Goal: Information Seeking & Learning: Learn about a topic

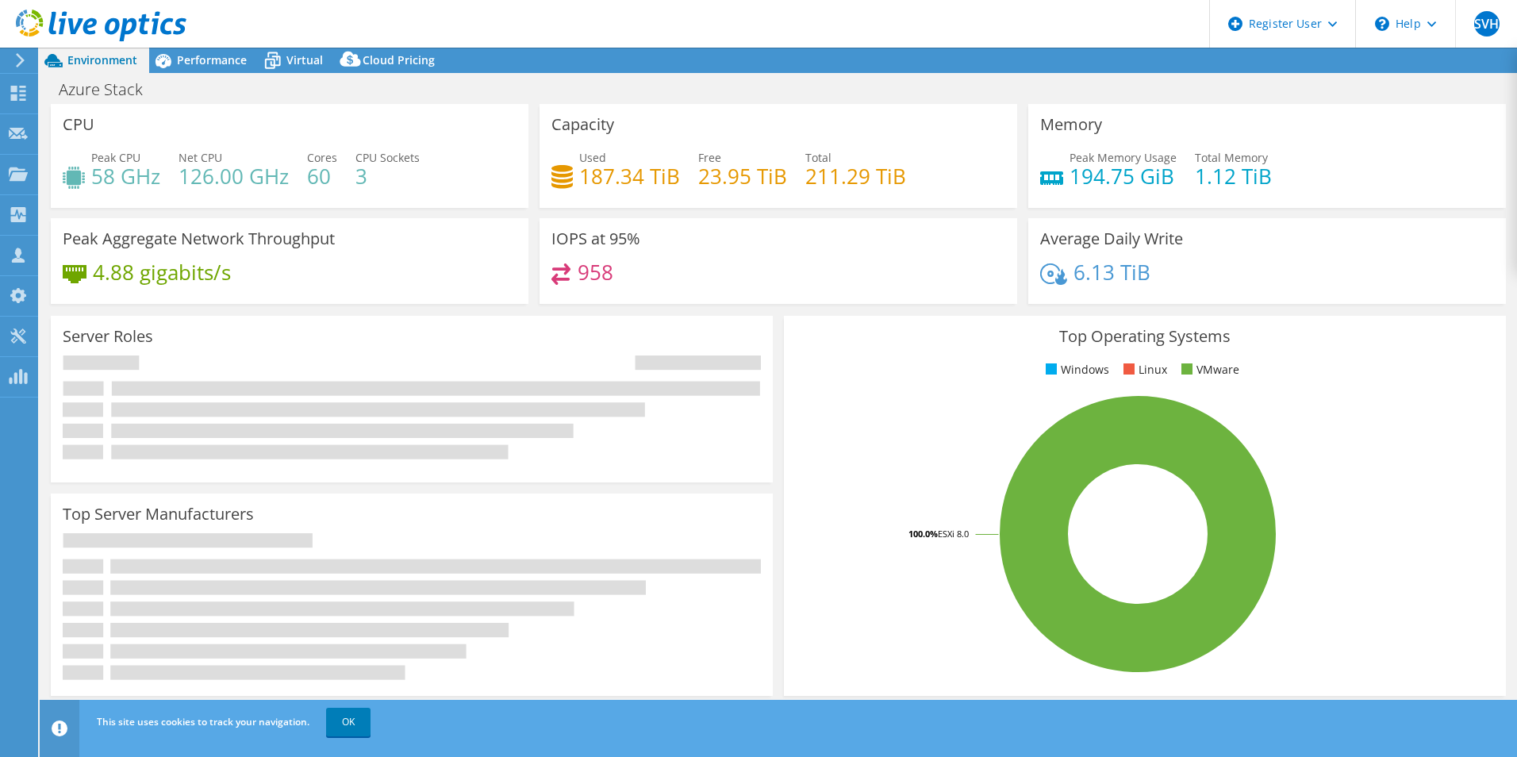
select select "USEast"
select select "USD"
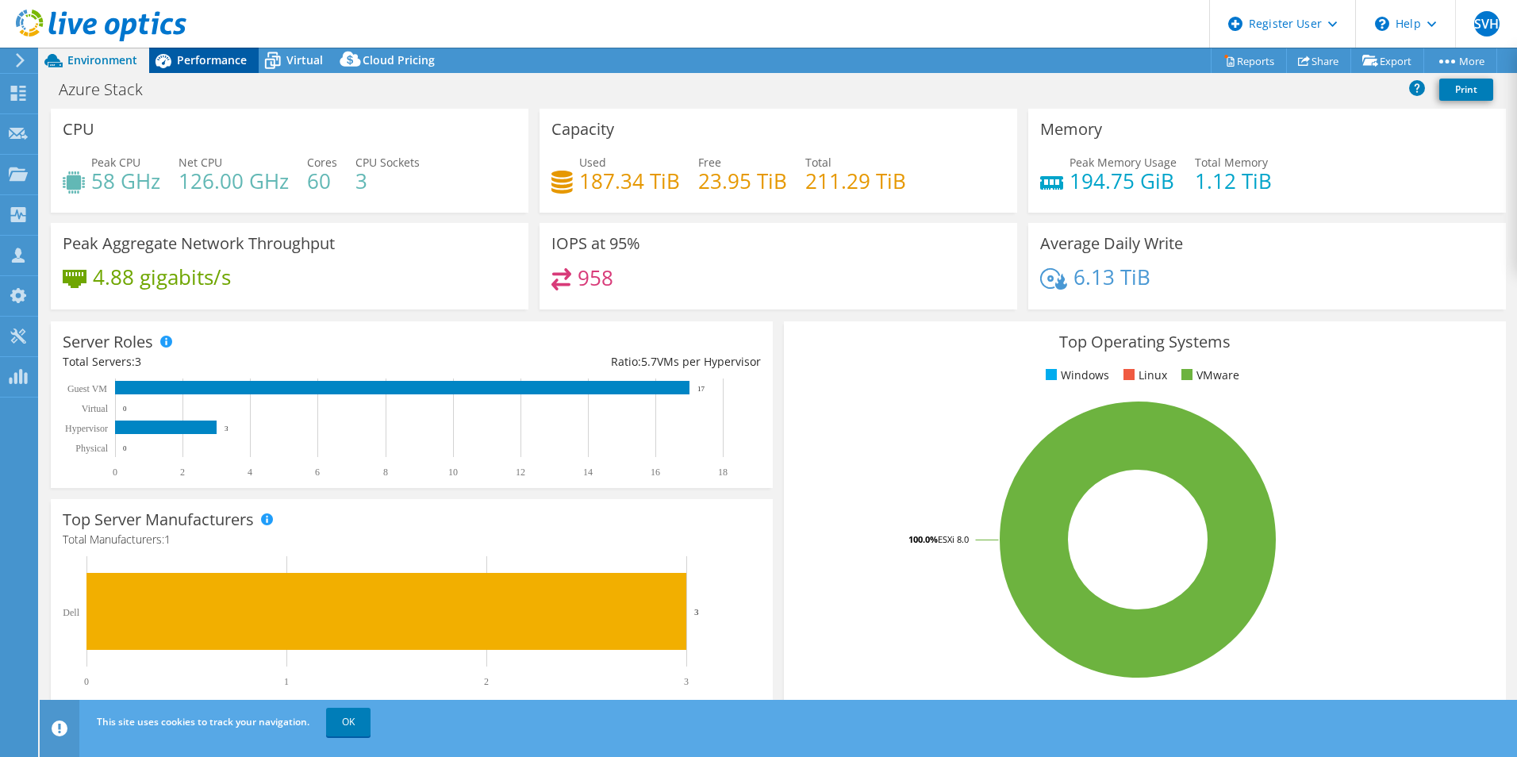
click at [194, 51] on div "Performance" at bounding box center [204, 60] width 110 height 25
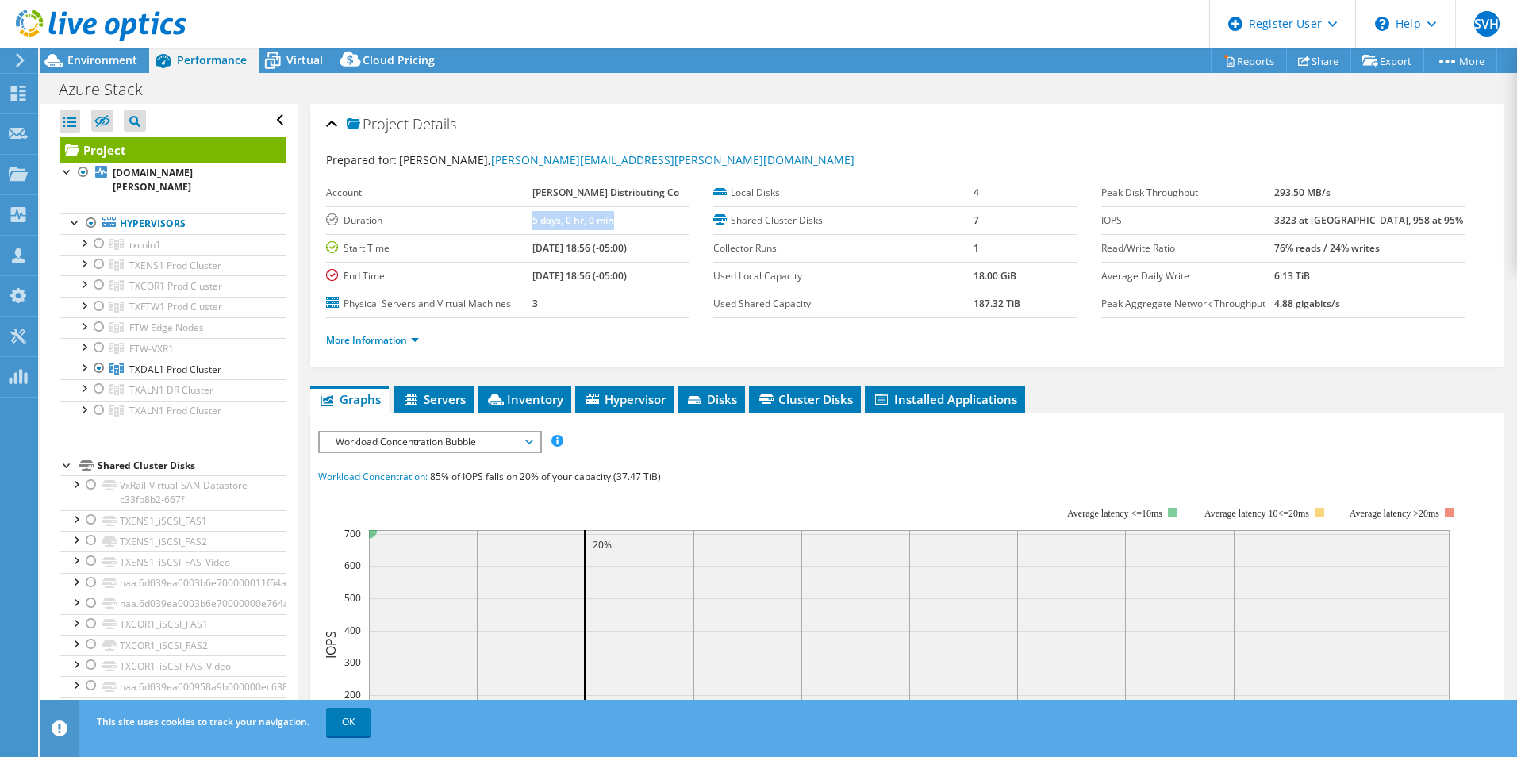
drag, startPoint x: 613, startPoint y: 221, endPoint x: 645, endPoint y: 223, distance: 32.6
click at [645, 223] on tr "Duration 5 days, 0 hr, 0 min" at bounding box center [507, 220] width 363 height 28
drag, startPoint x: 645, startPoint y: 223, endPoint x: 637, endPoint y: 268, distance: 45.9
click at [627, 269] on b "[DATE] 18:56 (-05:00)" at bounding box center [580, 275] width 94 height 13
click at [99, 63] on span "Environment" at bounding box center [102, 59] width 70 height 15
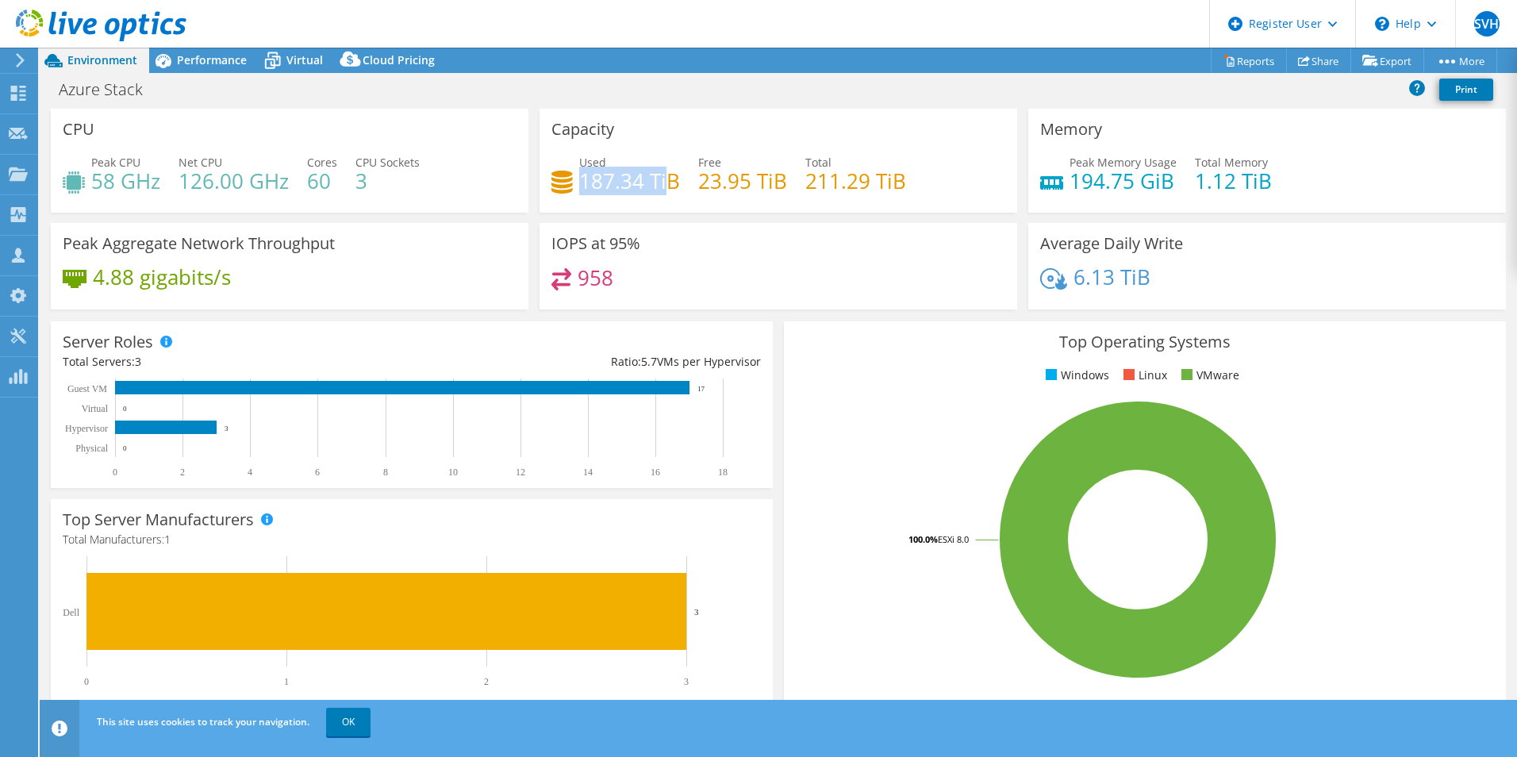
drag, startPoint x: 580, startPoint y: 180, endPoint x: 660, endPoint y: 177, distance: 80.2
click at [660, 177] on h4 "187.34 TiB" at bounding box center [629, 180] width 101 height 17
drag, startPoint x: 660, startPoint y: 177, endPoint x: 689, endPoint y: 253, distance: 81.4
click at [689, 244] on div "IOPS at 95% 958" at bounding box center [779, 266] width 478 height 87
click at [206, 51] on div "Performance" at bounding box center [204, 60] width 110 height 25
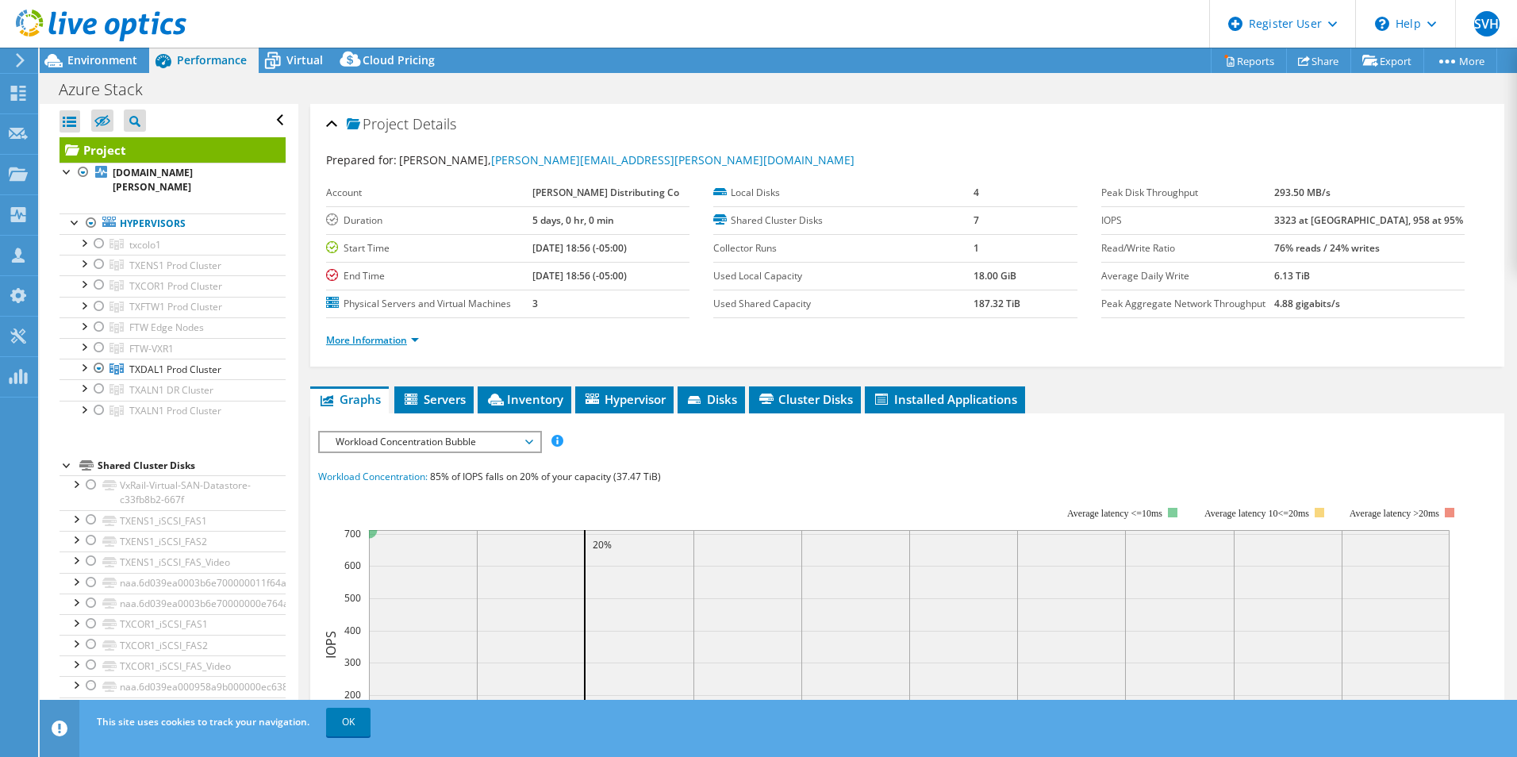
click at [386, 339] on link "More Information" at bounding box center [372, 339] width 93 height 13
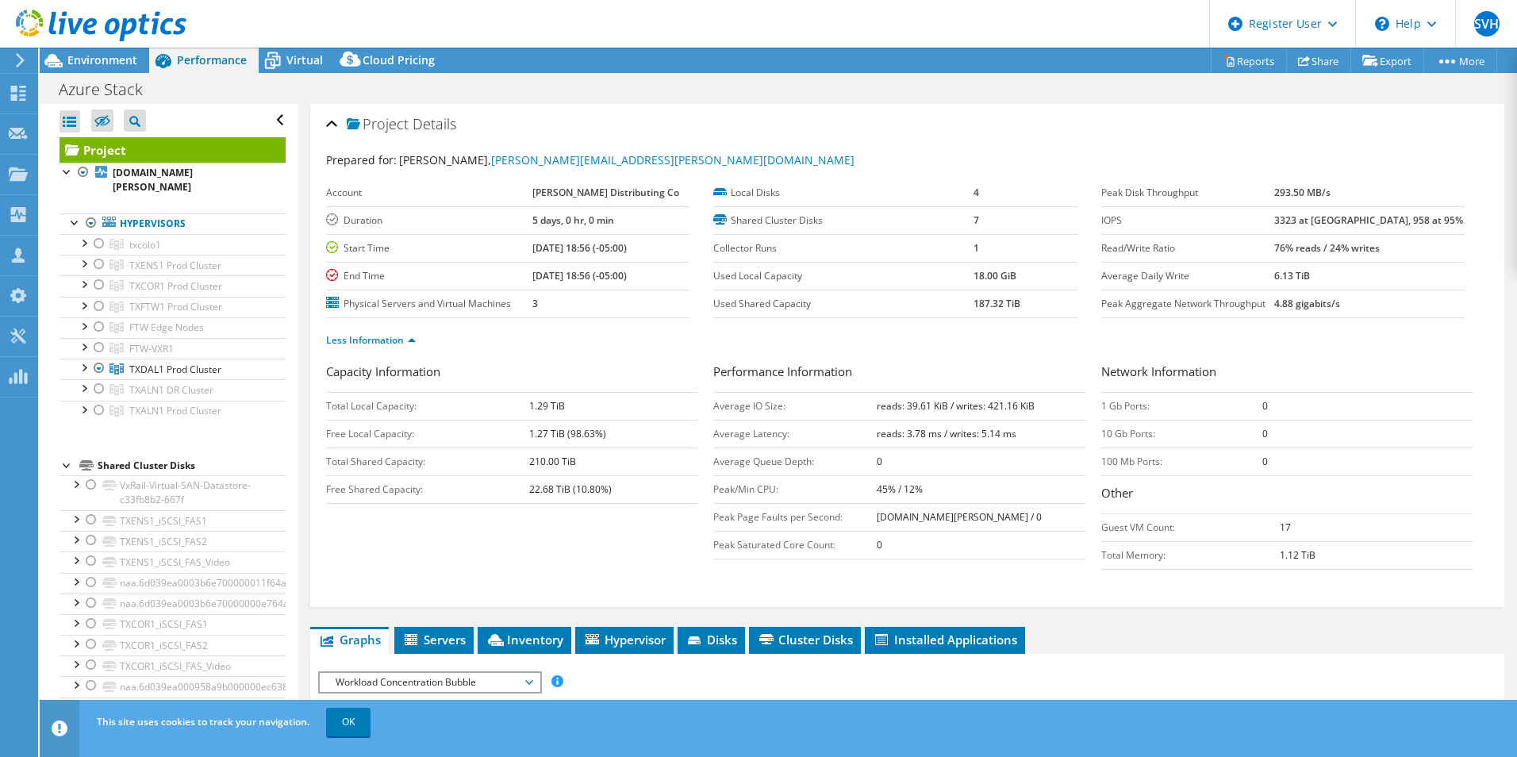
drag, startPoint x: 928, startPoint y: 453, endPoint x: 938, endPoint y: 446, distance: 12.5
click at [932, 449] on td "0" at bounding box center [981, 462] width 209 height 28
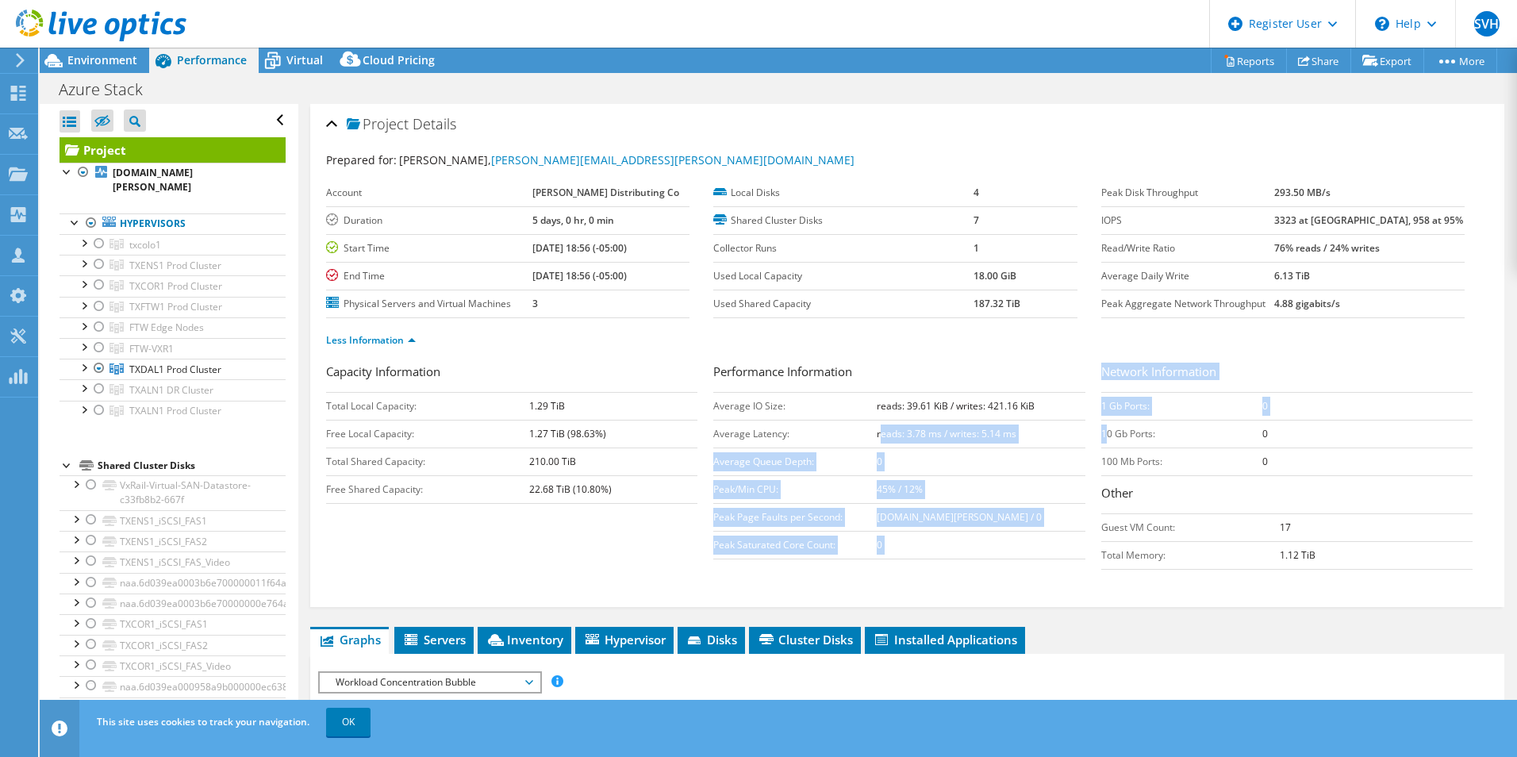
drag, startPoint x: 878, startPoint y: 434, endPoint x: 1099, endPoint y: 425, distance: 221.6
click at [1099, 425] on div "Capacity Information Total Local Capacity: 1.29 TiB Free Local Capacity: 1.27 T…" at bounding box center [907, 470] width 1163 height 215
drag, startPoint x: 1100, startPoint y: 425, endPoint x: 1001, endPoint y: 450, distance: 102.2
click at [1001, 450] on td "0" at bounding box center [981, 462] width 209 height 28
click at [955, 536] on td "0" at bounding box center [981, 545] width 209 height 28
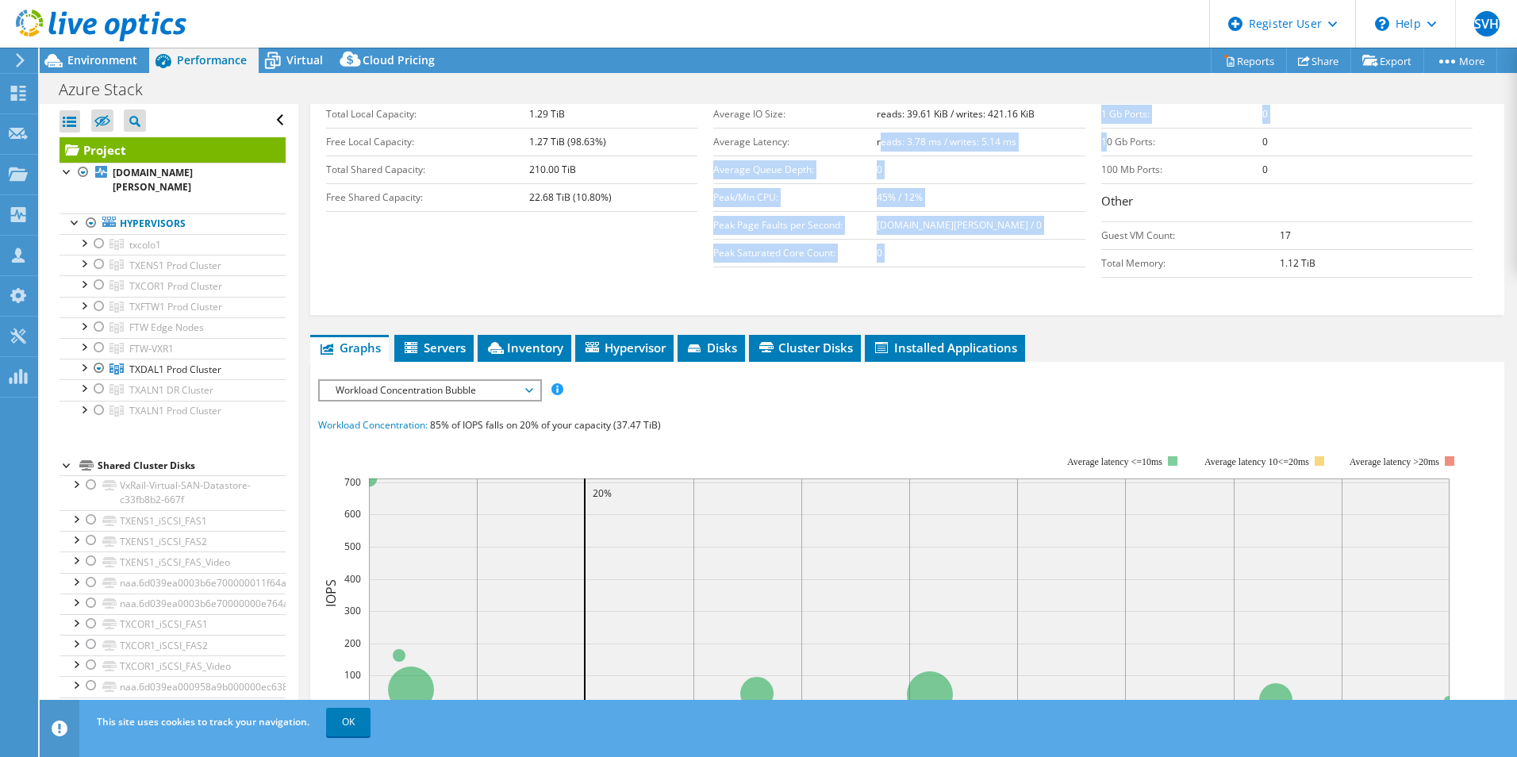
scroll to position [317, 0]
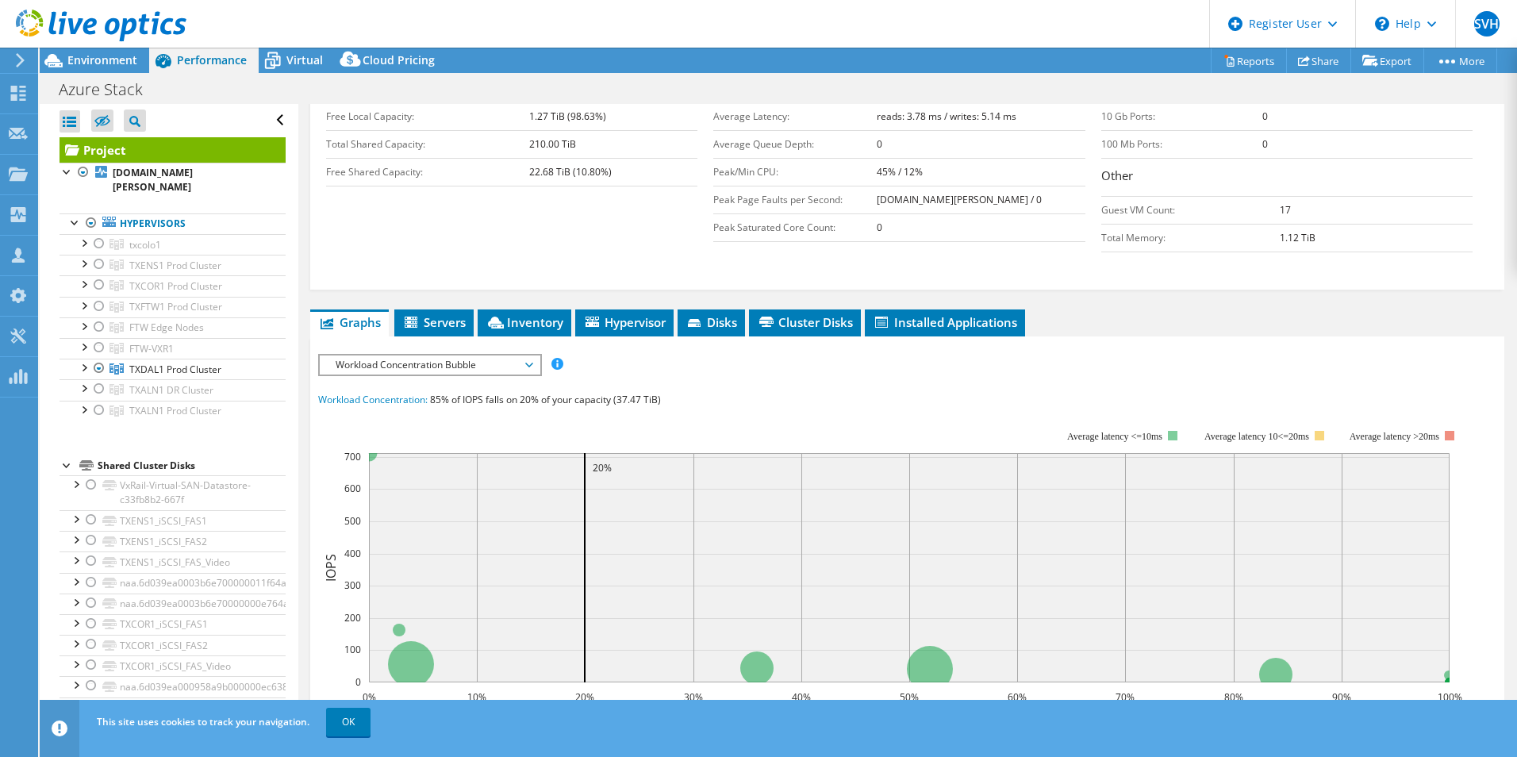
click at [417, 358] on span "Workload Concentration Bubble" at bounding box center [430, 365] width 204 height 19
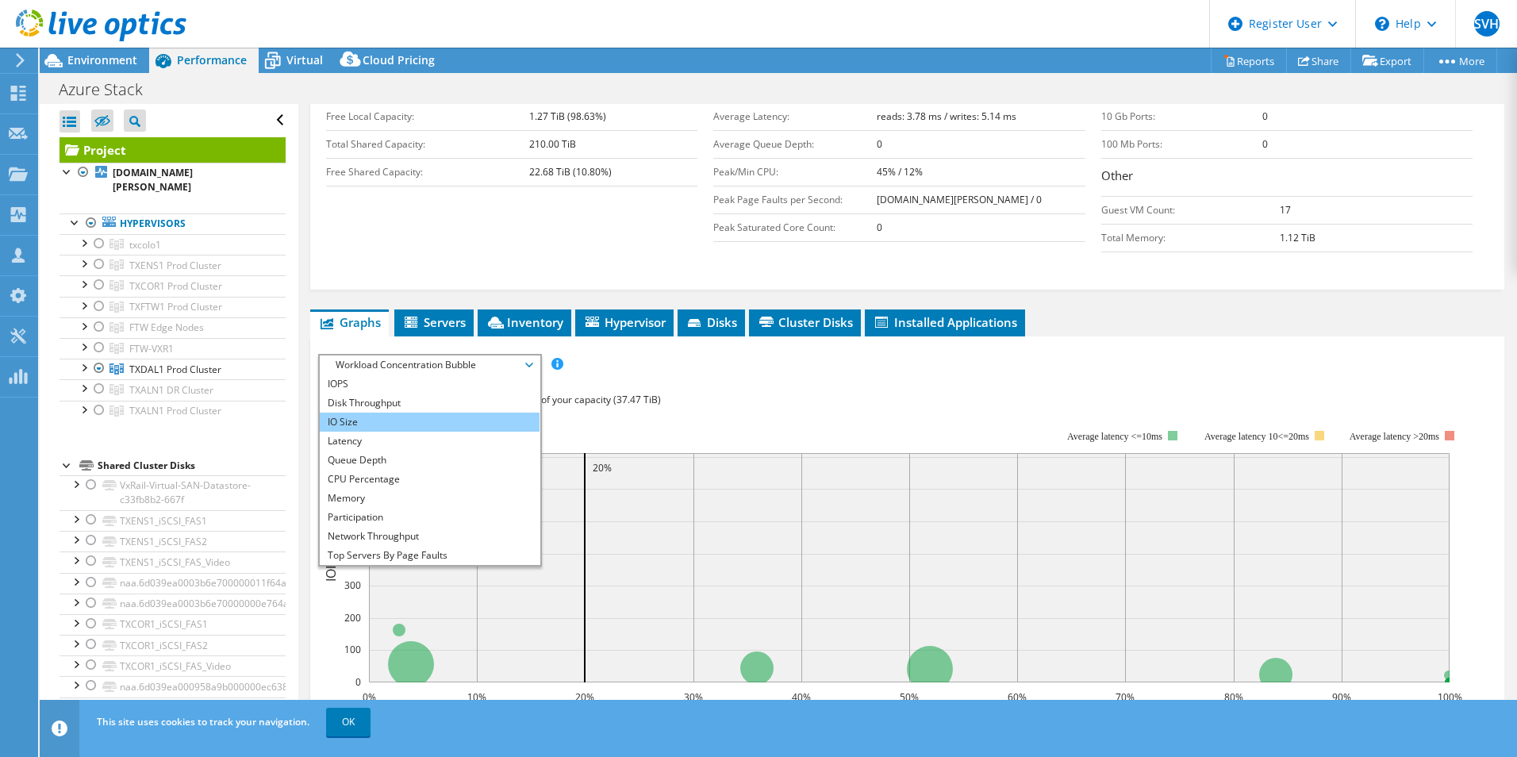
click at [396, 424] on li "IO Size" at bounding box center [430, 422] width 220 height 19
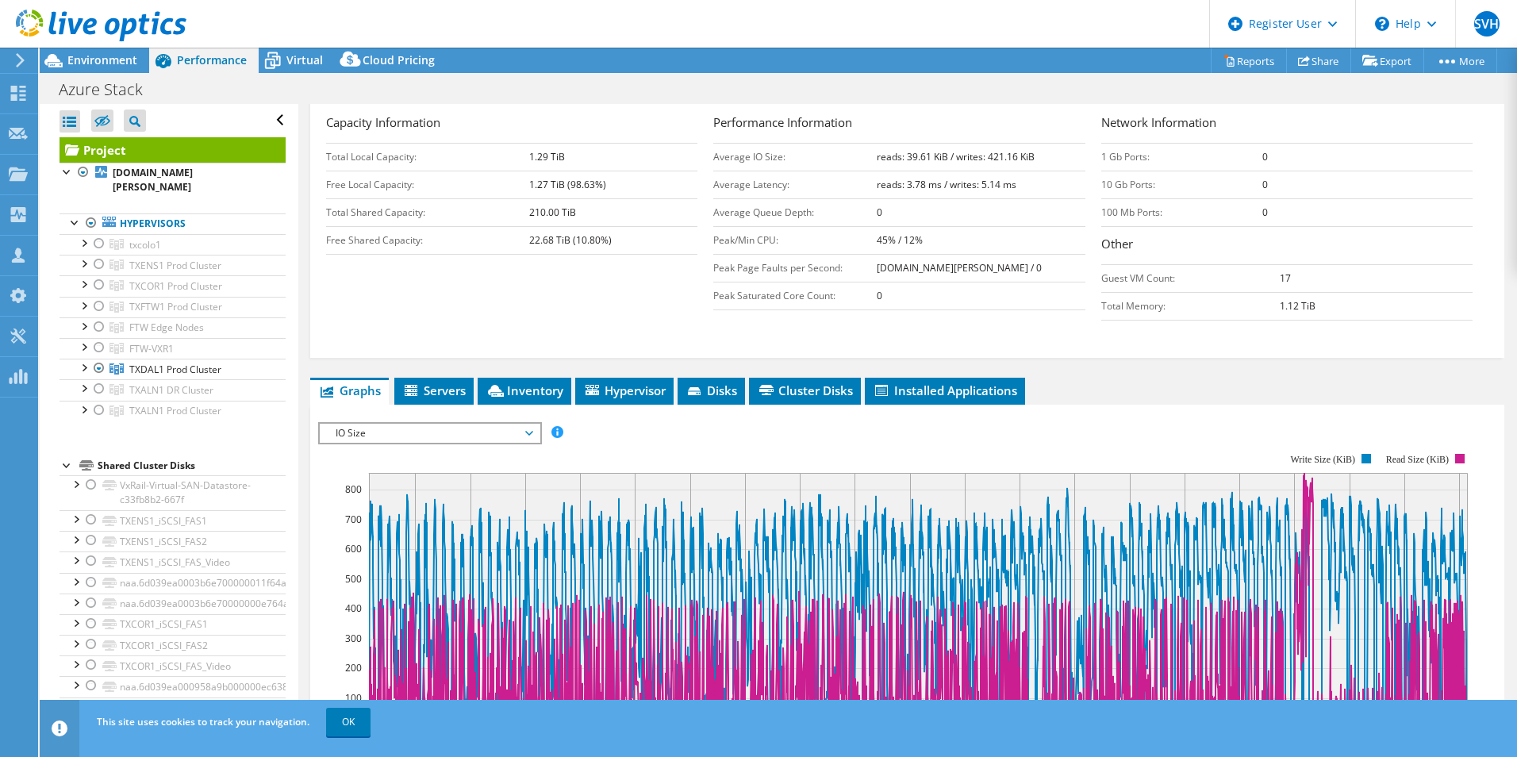
scroll to position [238, 0]
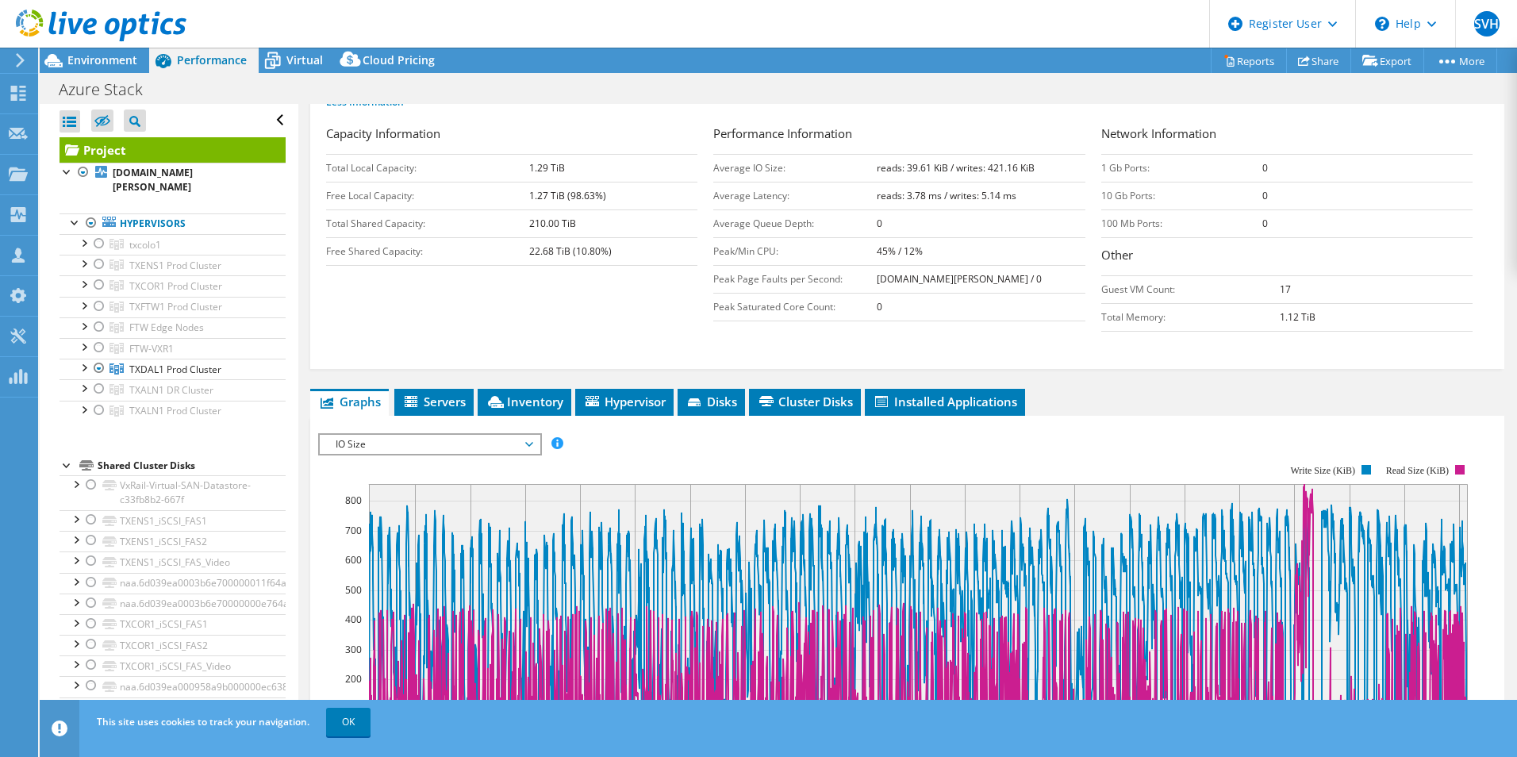
click at [400, 452] on span "IO Size" at bounding box center [430, 444] width 204 height 19
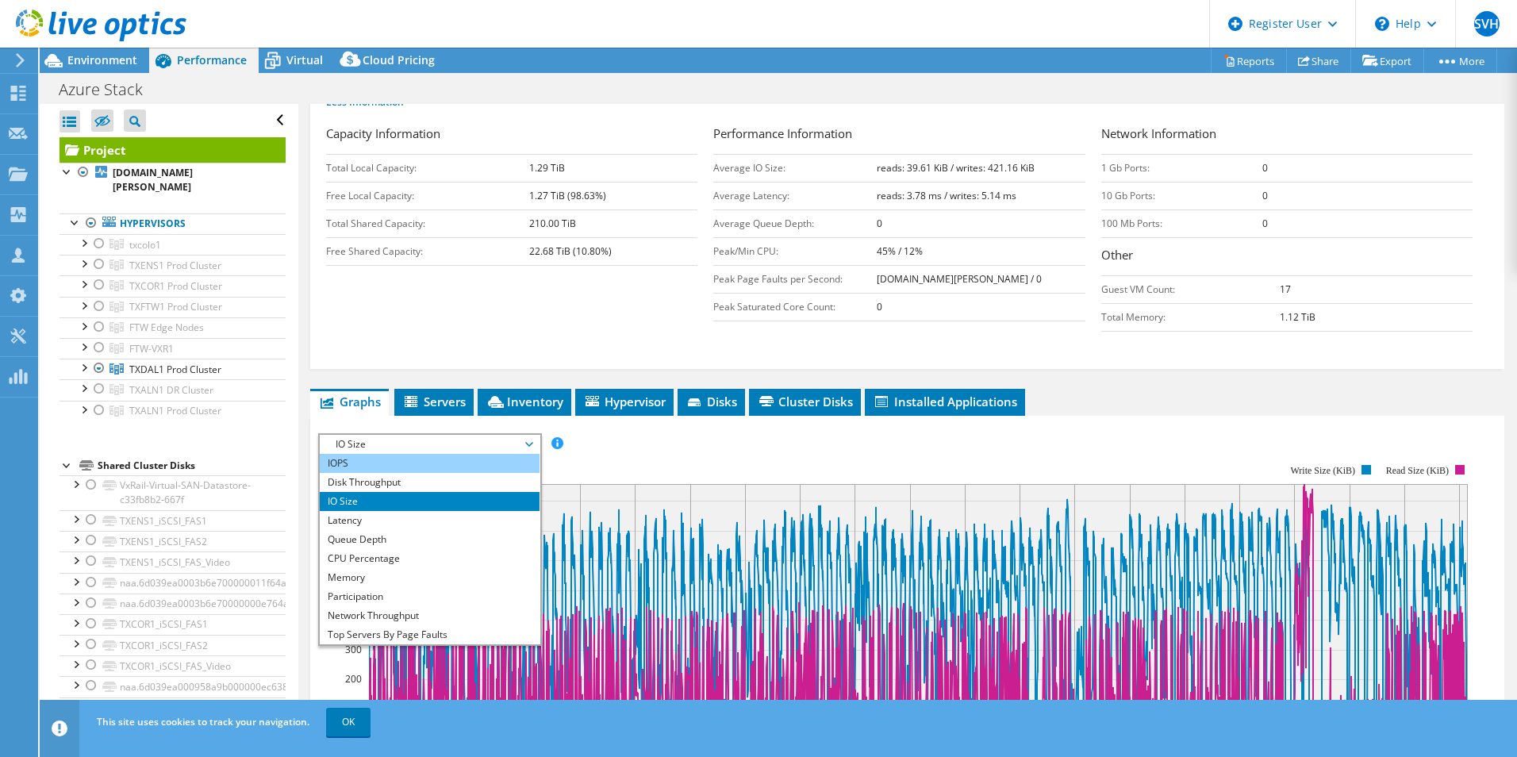
click at [371, 468] on li "IOPS" at bounding box center [430, 463] width 220 height 19
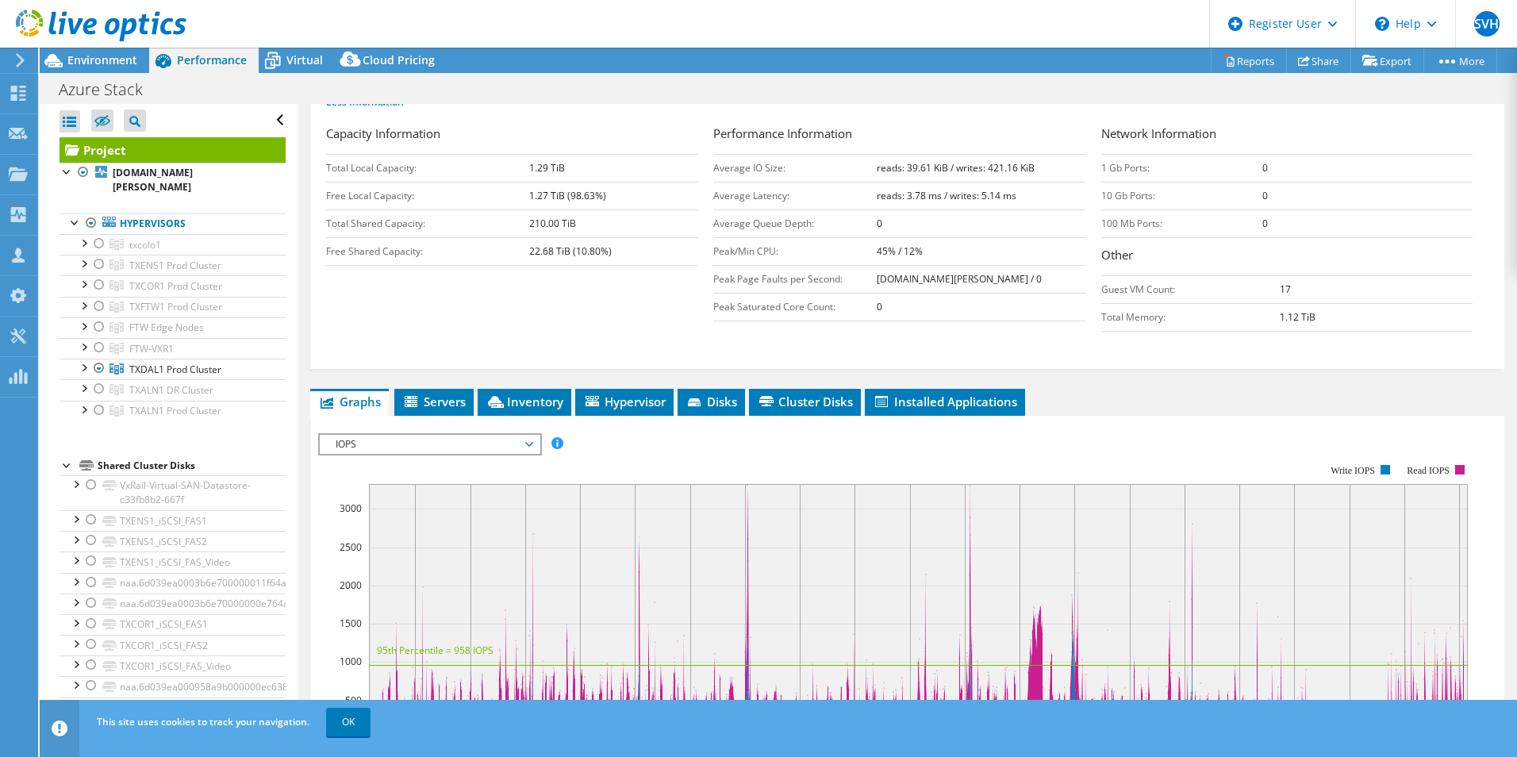
scroll to position [397, 0]
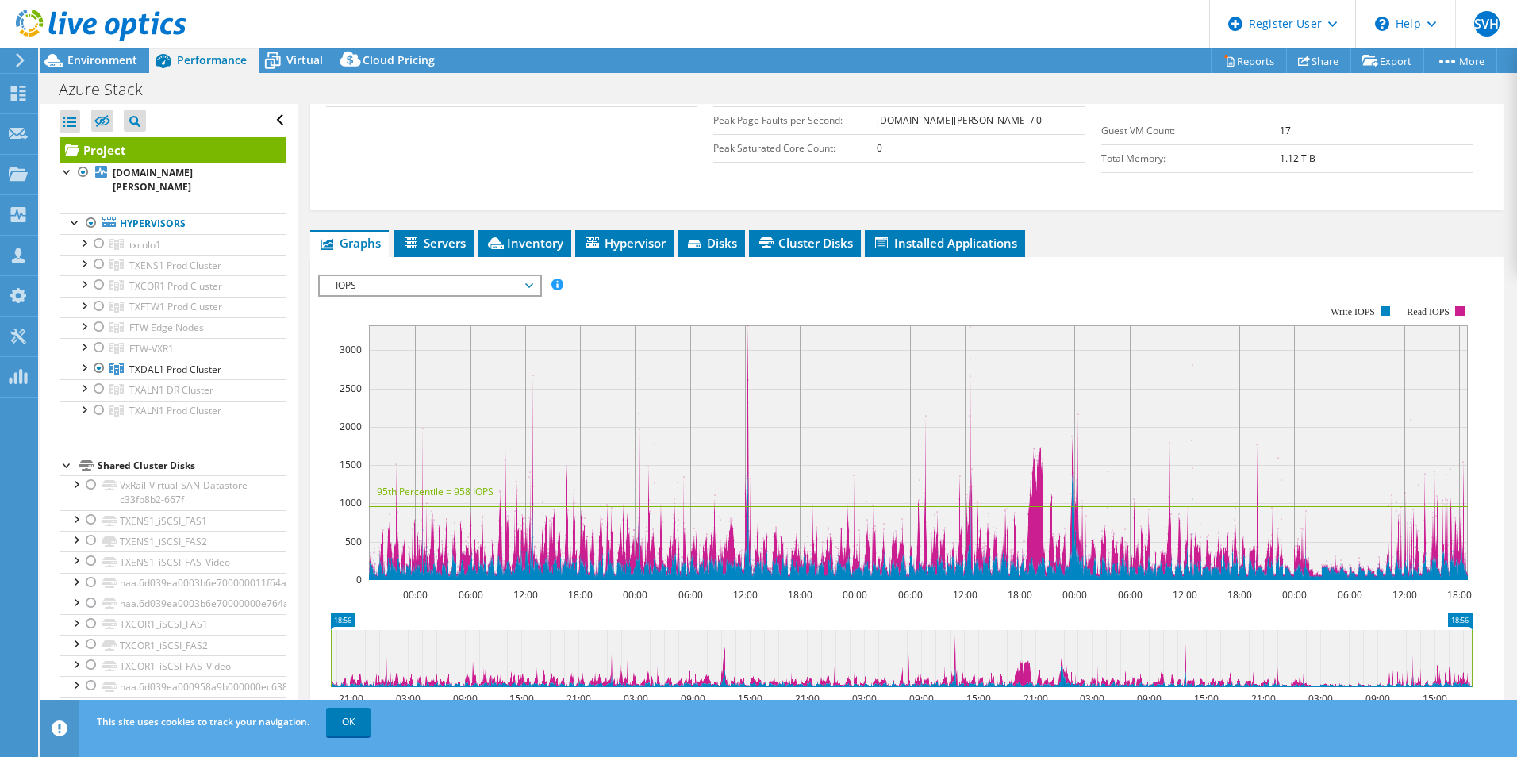
click at [464, 285] on span "IOPS" at bounding box center [430, 285] width 204 height 19
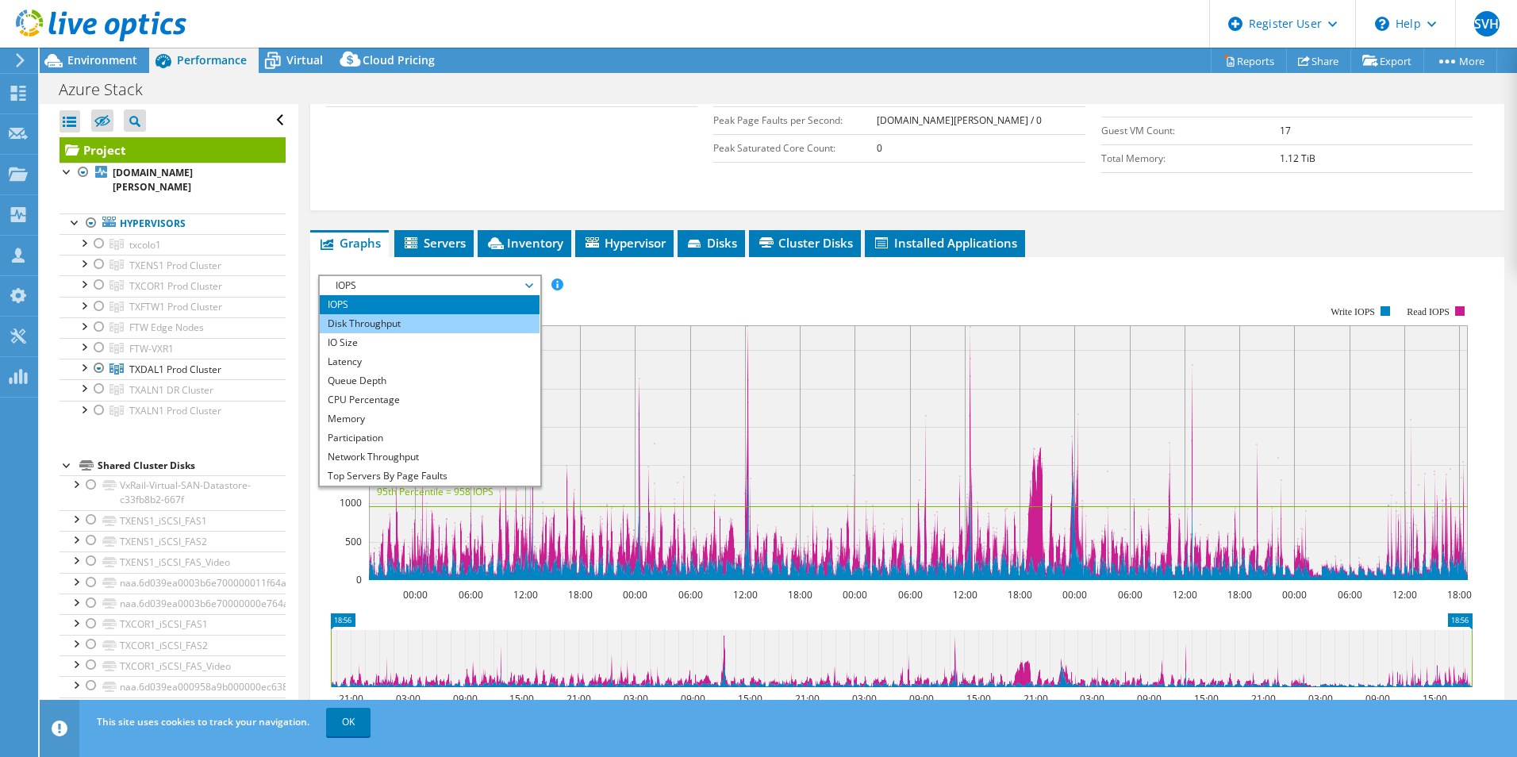
click at [420, 322] on li "Disk Throughput" at bounding box center [430, 323] width 220 height 19
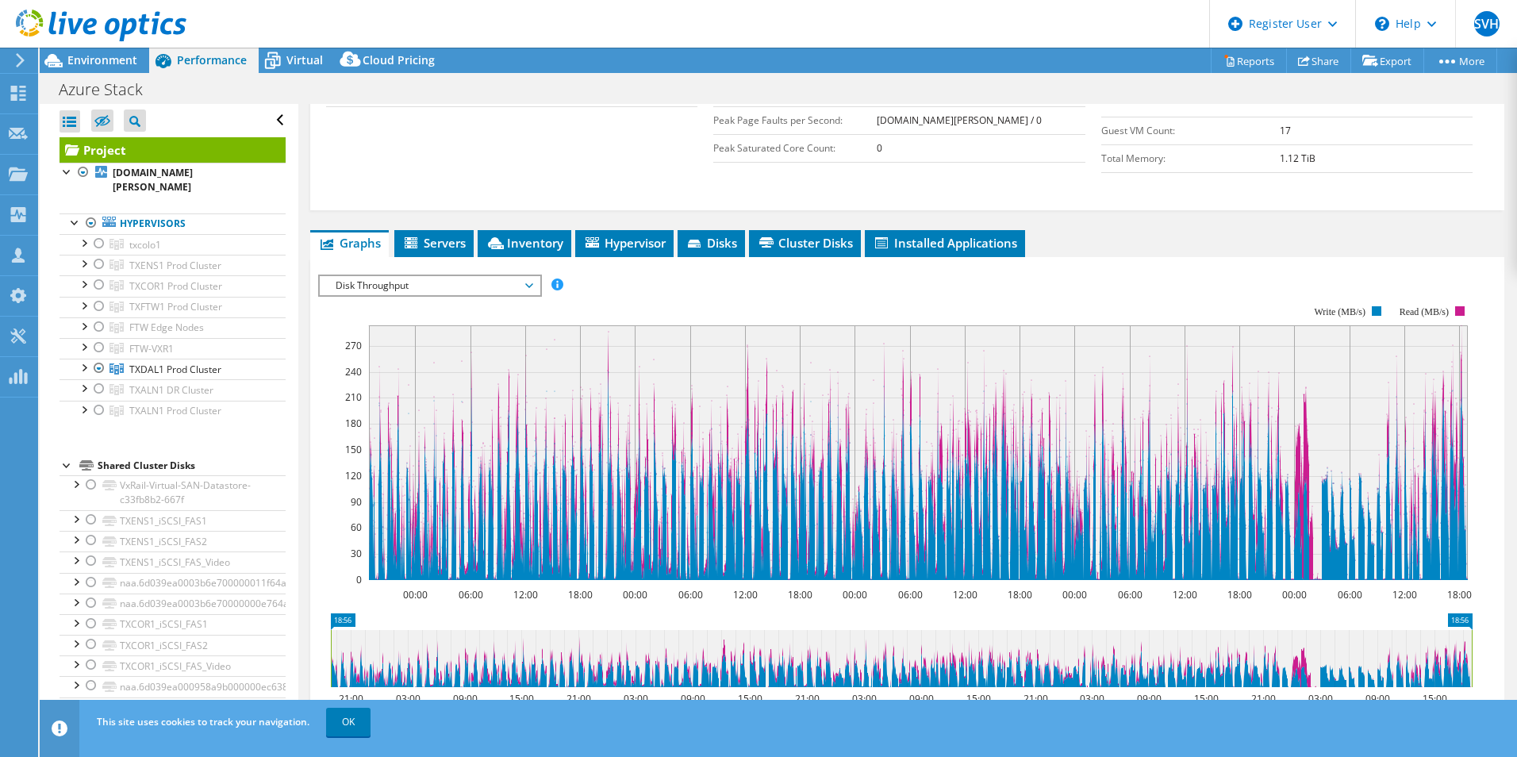
click at [407, 291] on span "Disk Throughput" at bounding box center [430, 285] width 204 height 19
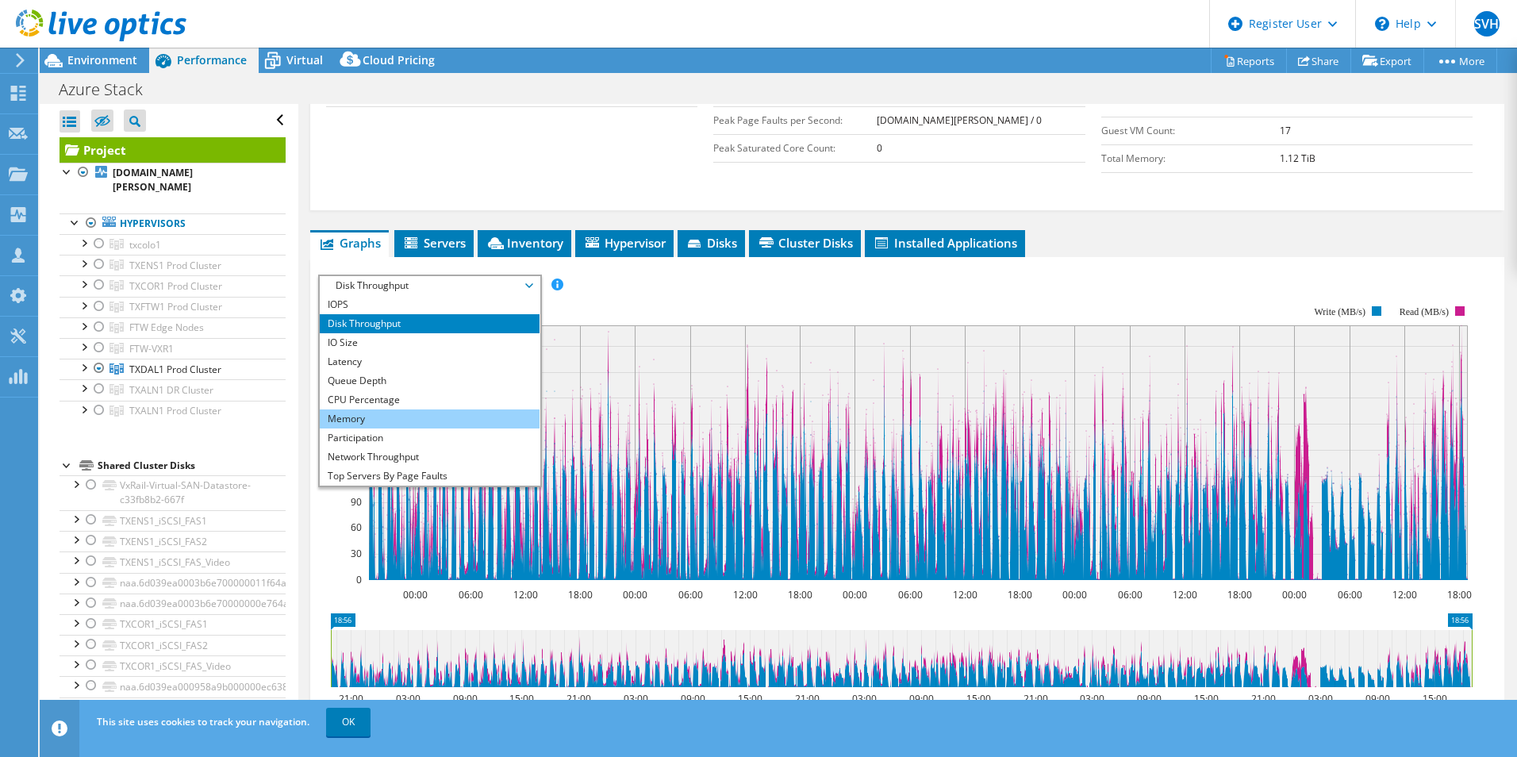
click at [412, 411] on li "Memory" at bounding box center [430, 419] width 220 height 19
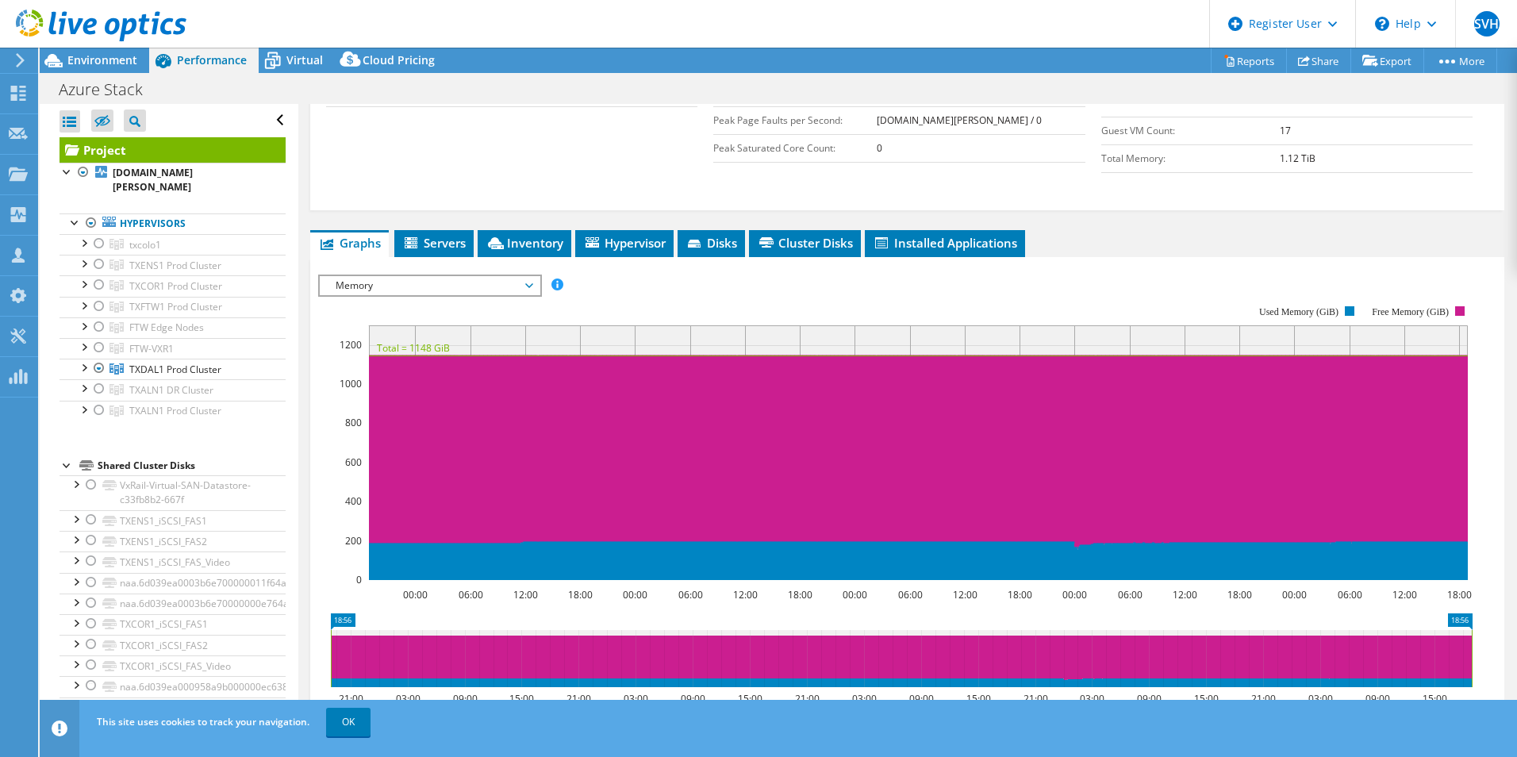
click at [373, 284] on span "Memory" at bounding box center [430, 285] width 204 height 19
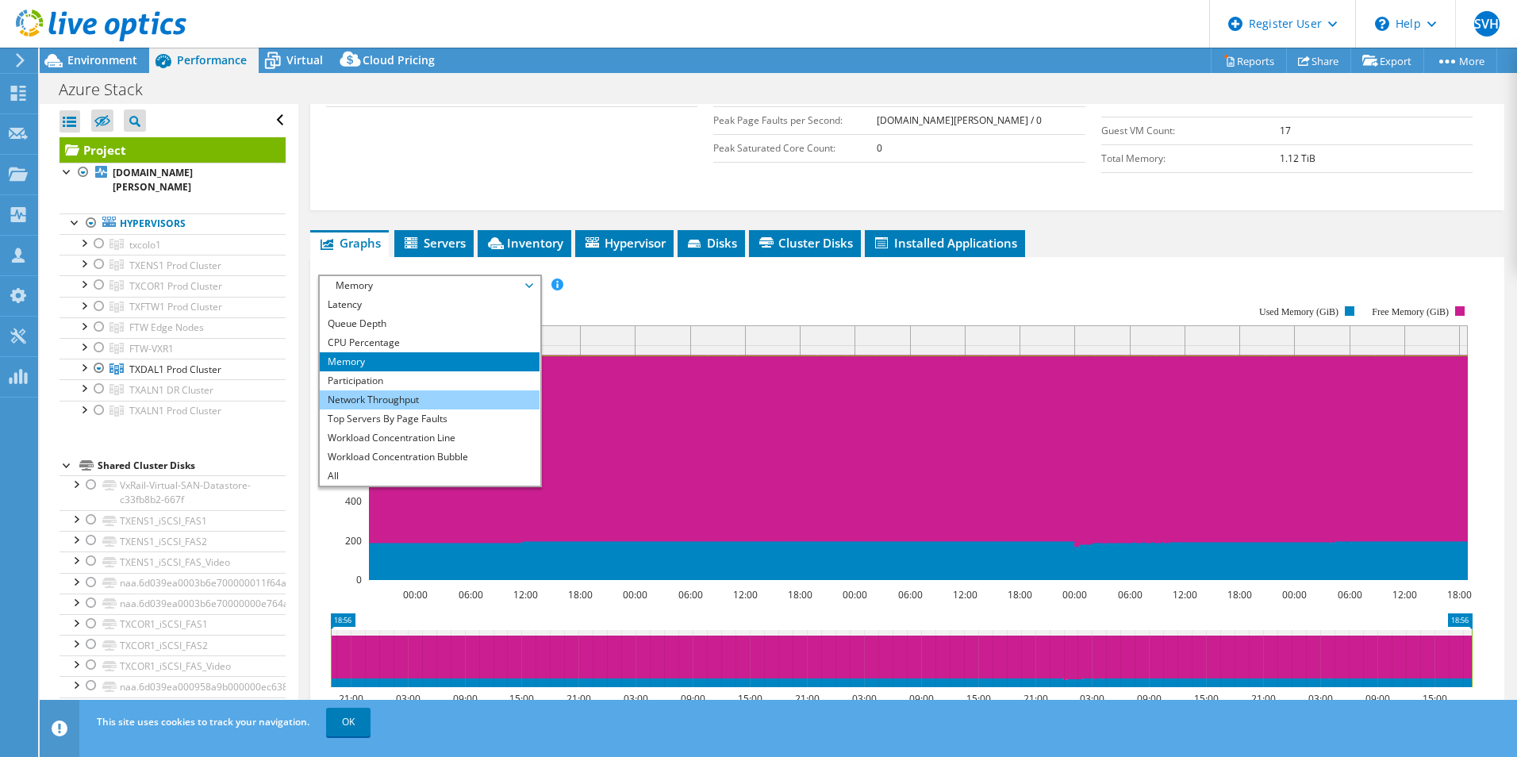
scroll to position [476, 0]
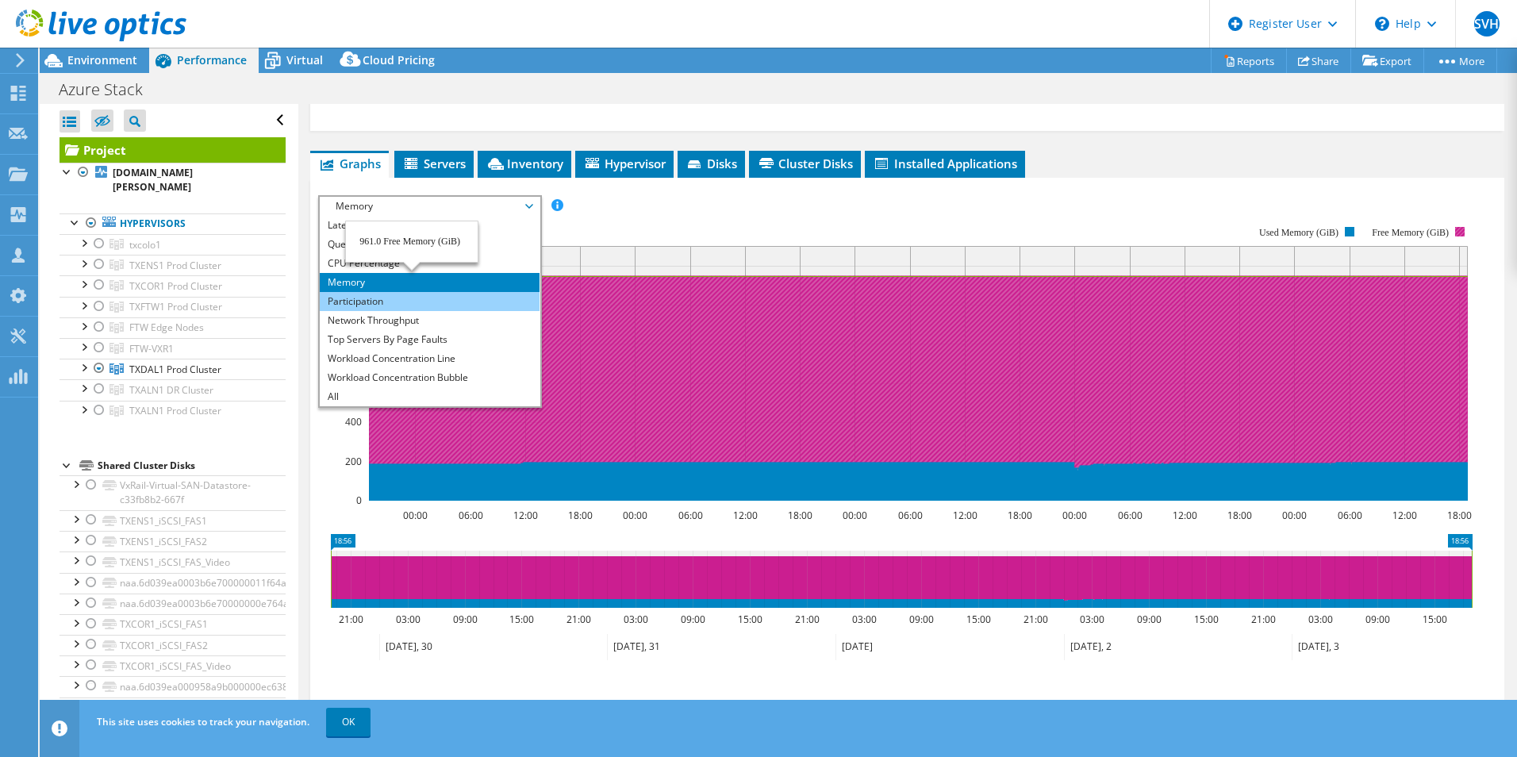
click at [363, 300] on li "Participation" at bounding box center [430, 301] width 220 height 19
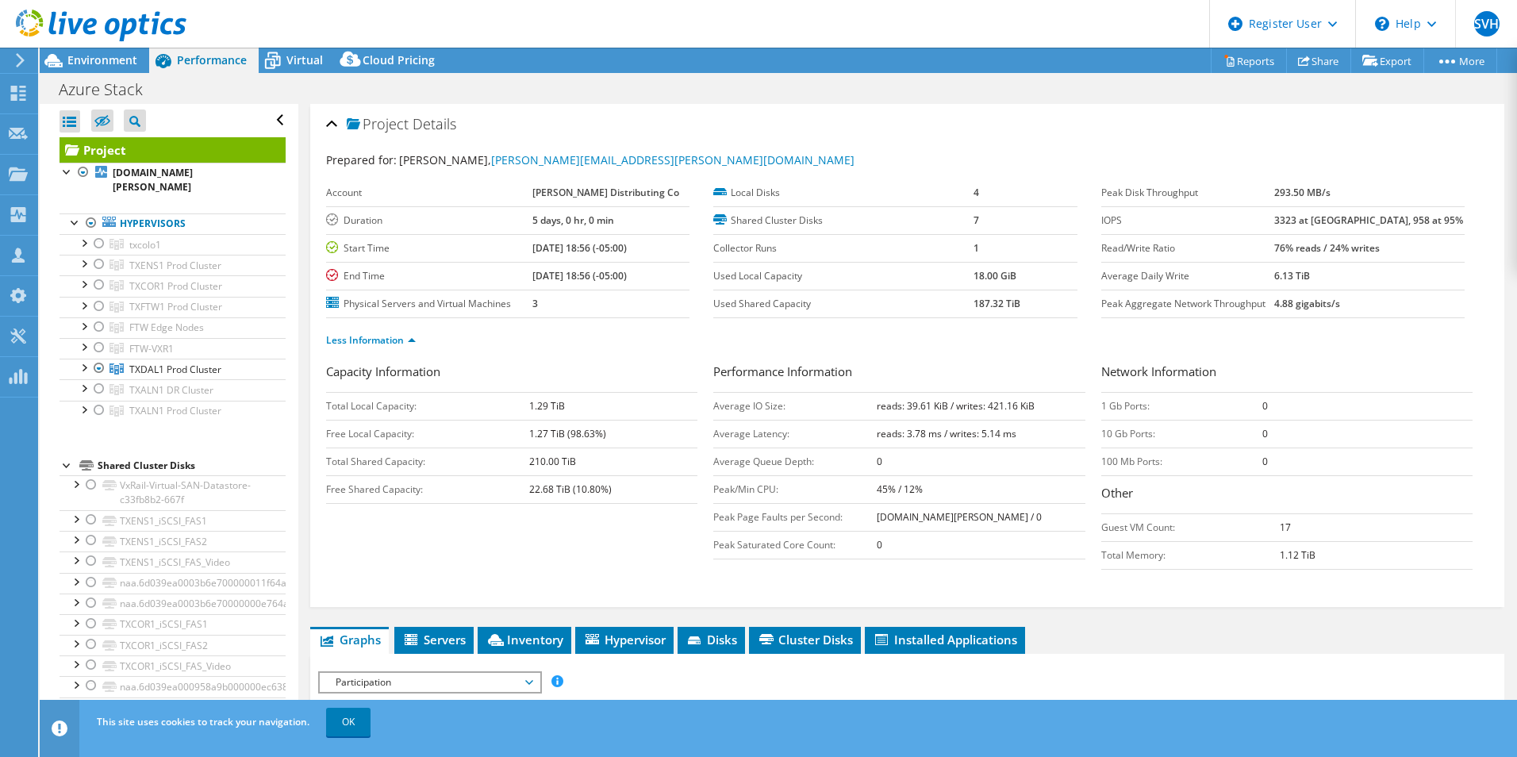
scroll to position [238, 0]
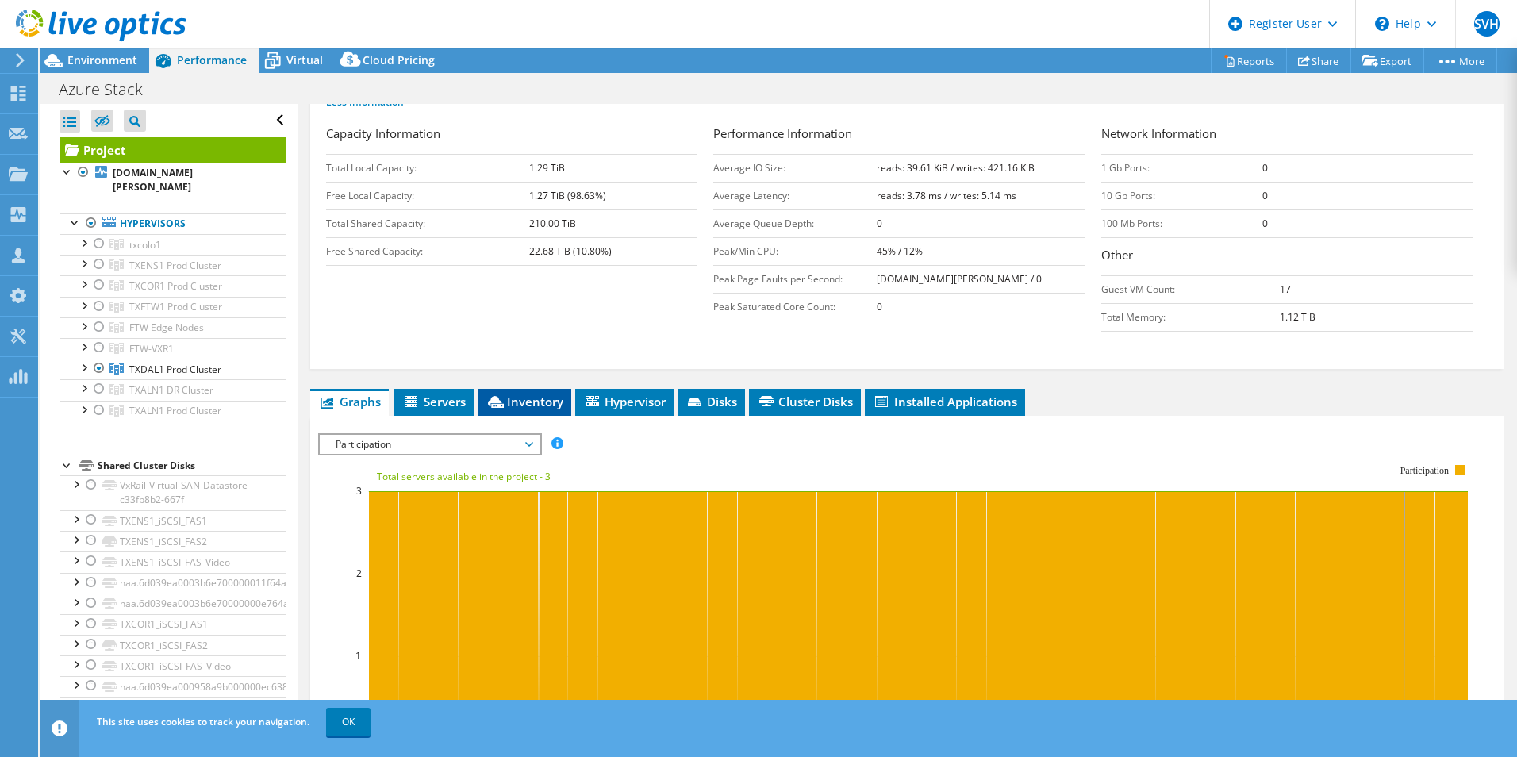
click at [514, 391] on li "Inventory" at bounding box center [525, 402] width 94 height 27
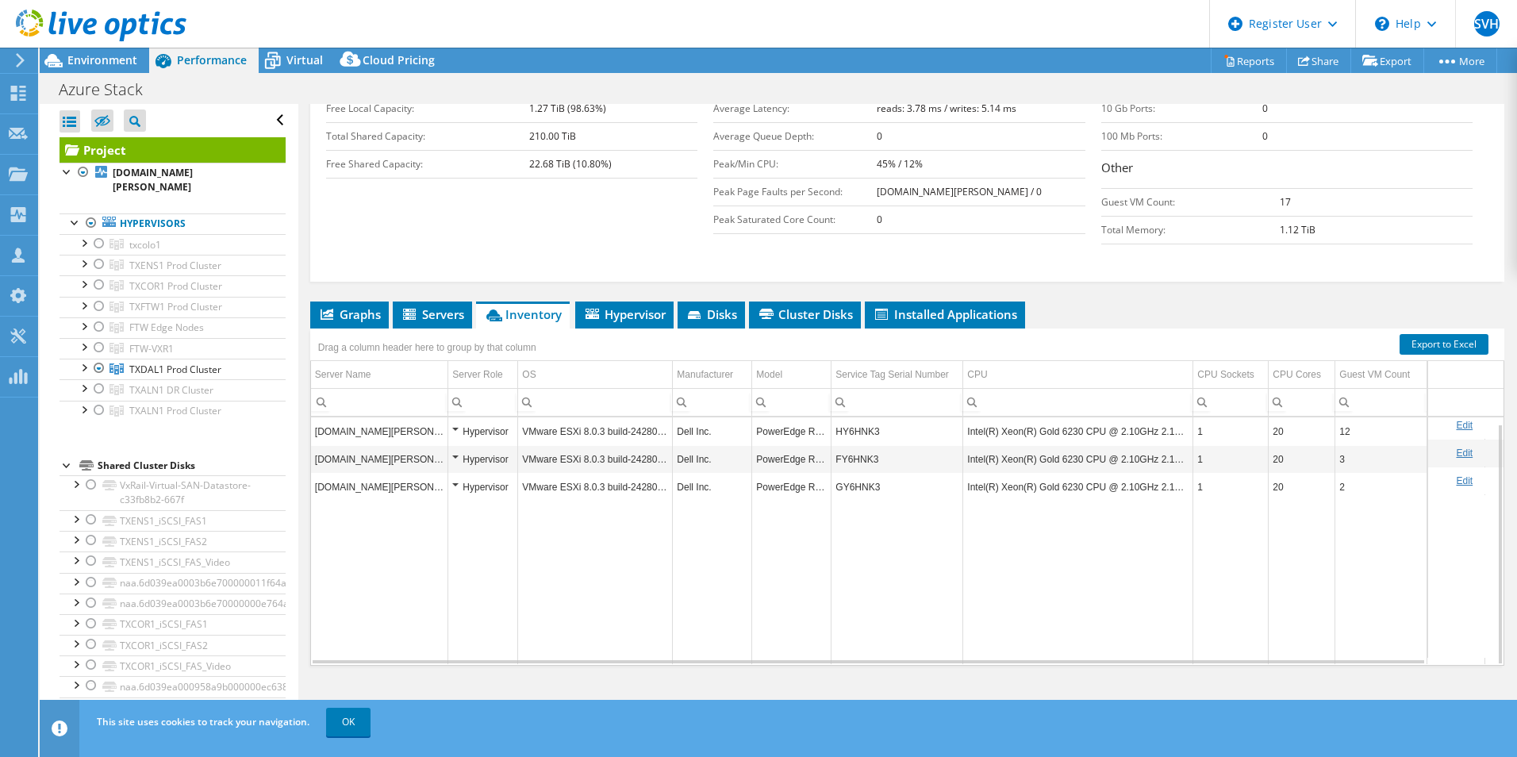
scroll to position [6, 0]
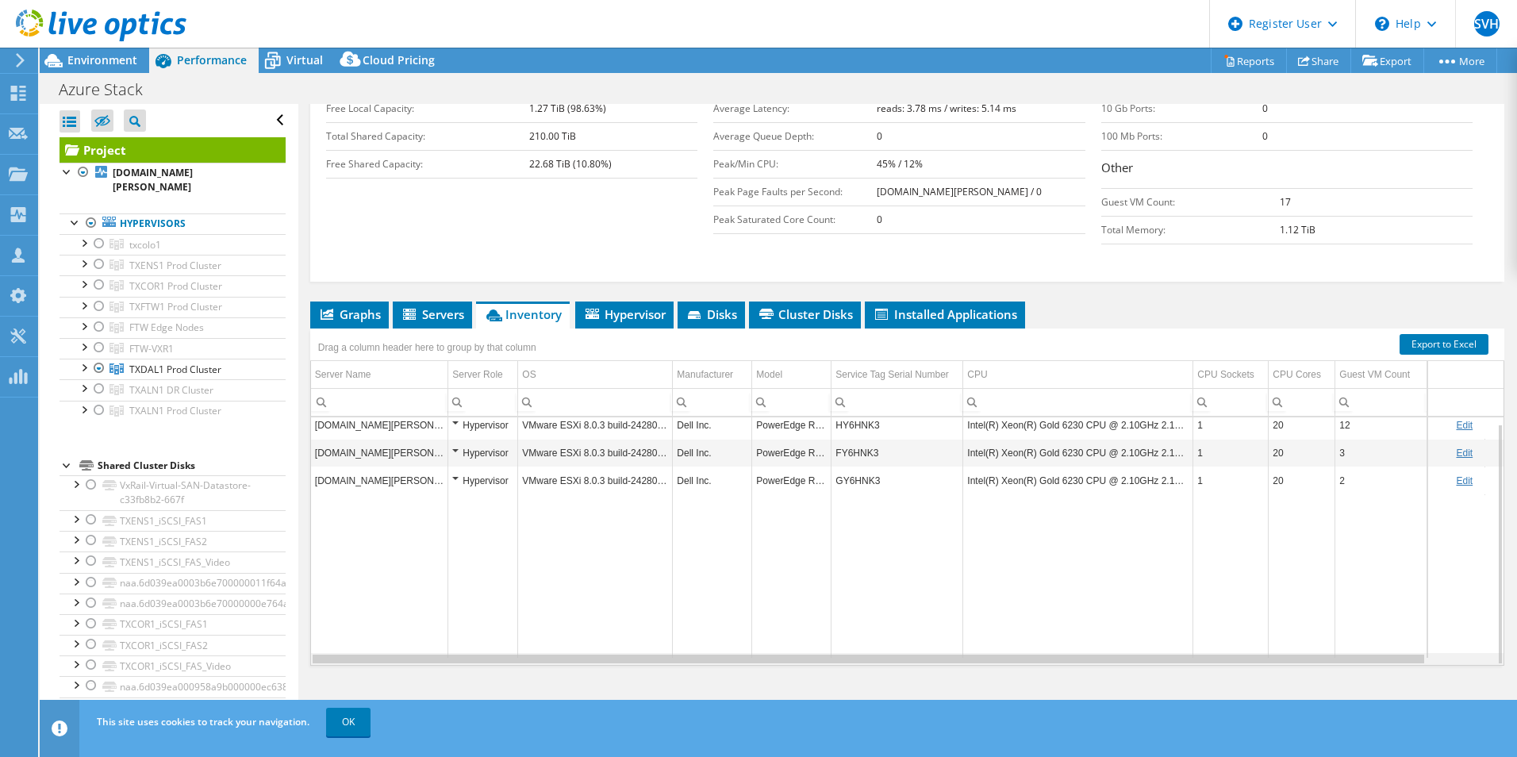
click at [823, 659] on div "Data grid" at bounding box center [869, 659] width 1112 height 9
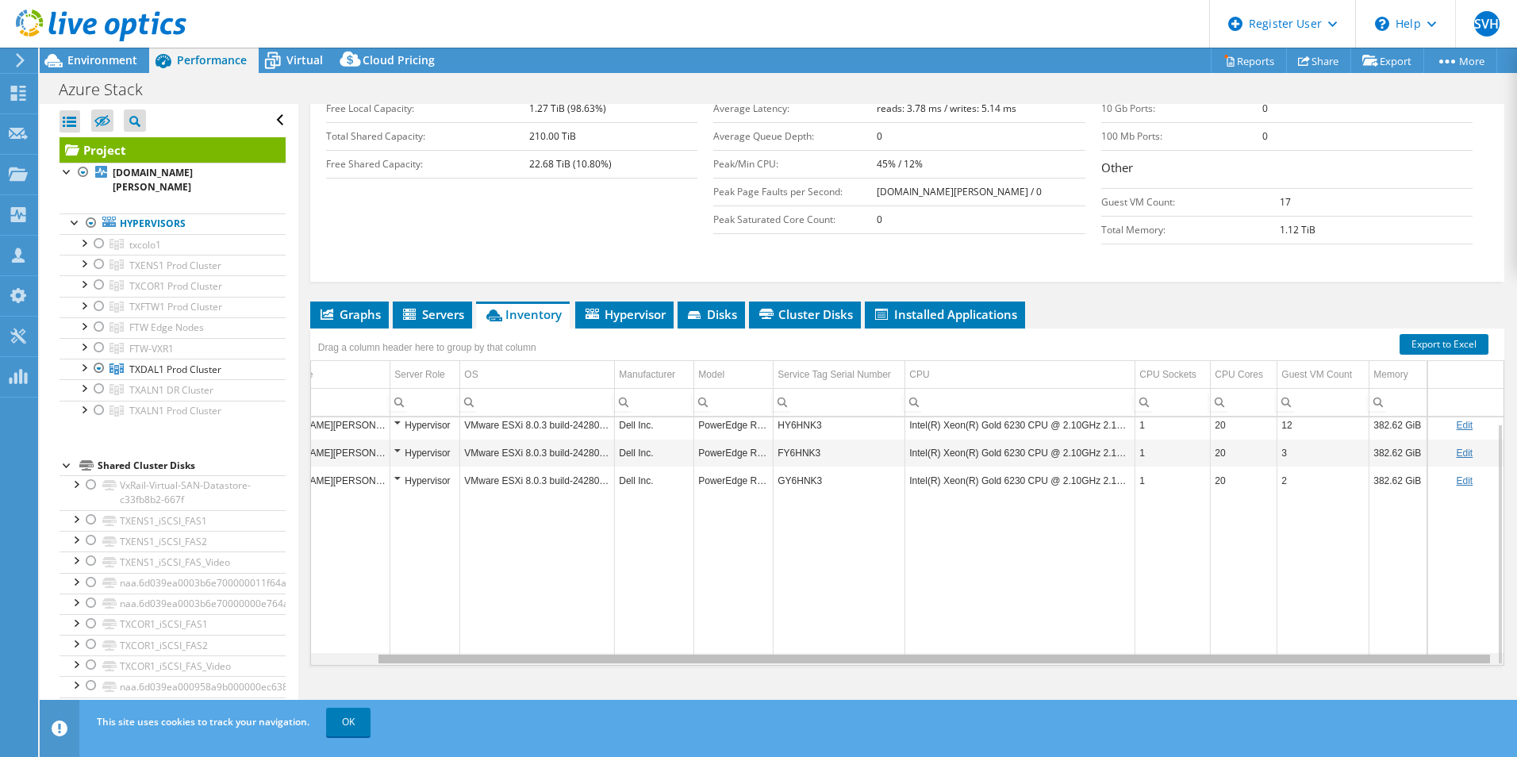
drag, startPoint x: 825, startPoint y: 659, endPoint x: 1046, endPoint y: 675, distance: 221.3
click at [1046, 675] on body "SVH Dell User [PERSON_NAME] V Halawai [PERSON_NAME][EMAIL_ADDRESS][DOMAIN_NAME]…" at bounding box center [758, 378] width 1517 height 757
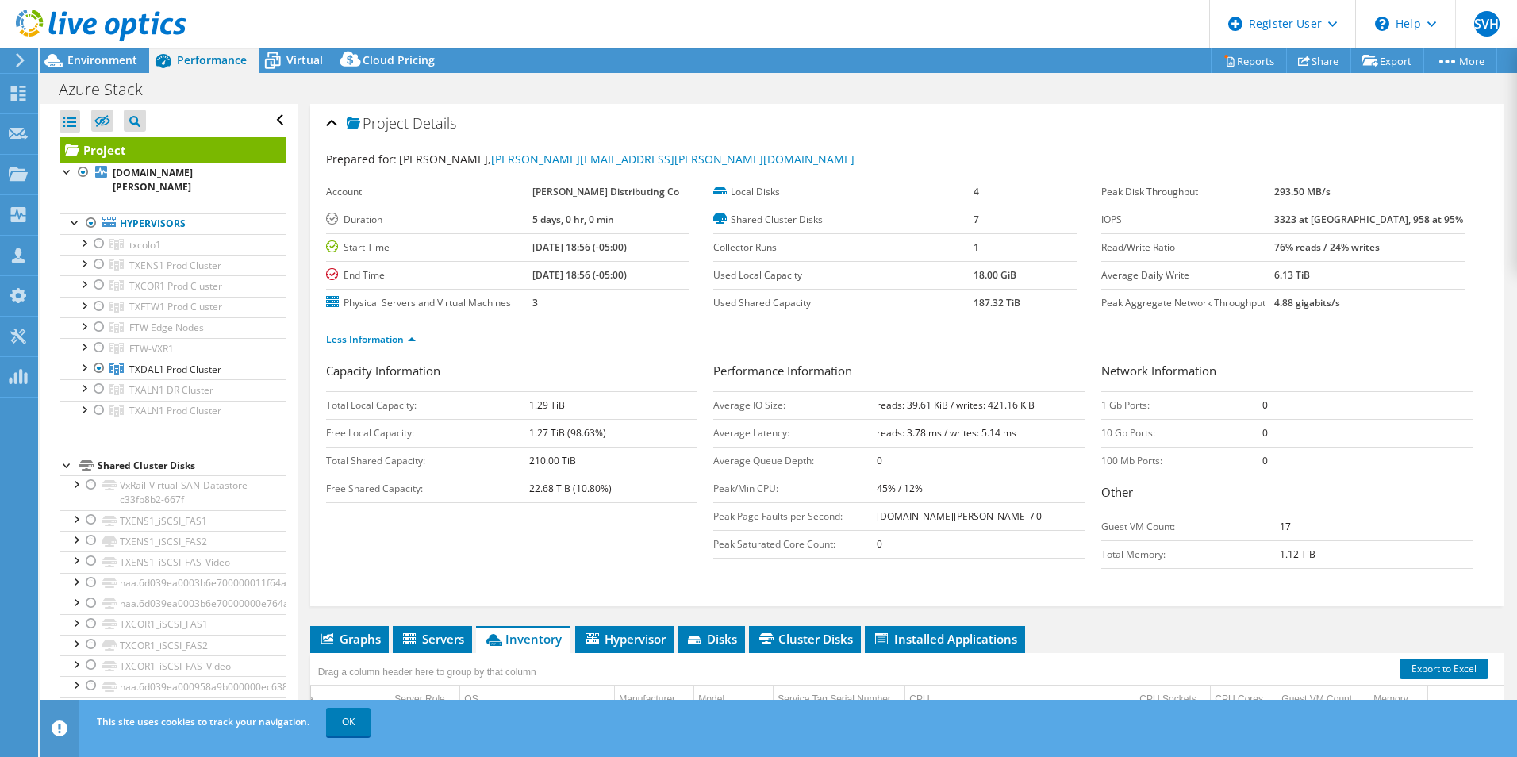
scroll to position [0, 0]
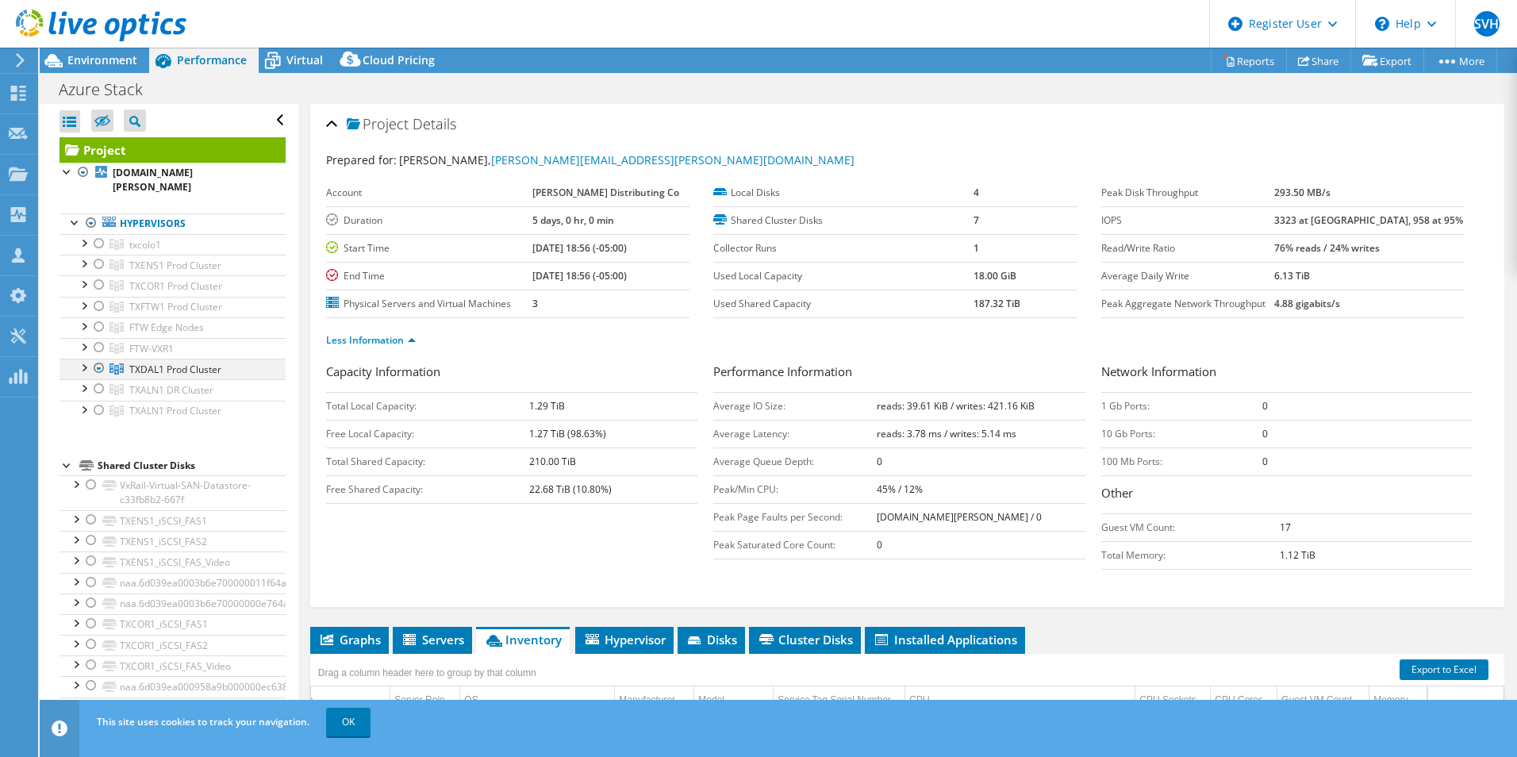
click at [88, 359] on div at bounding box center [83, 367] width 16 height 16
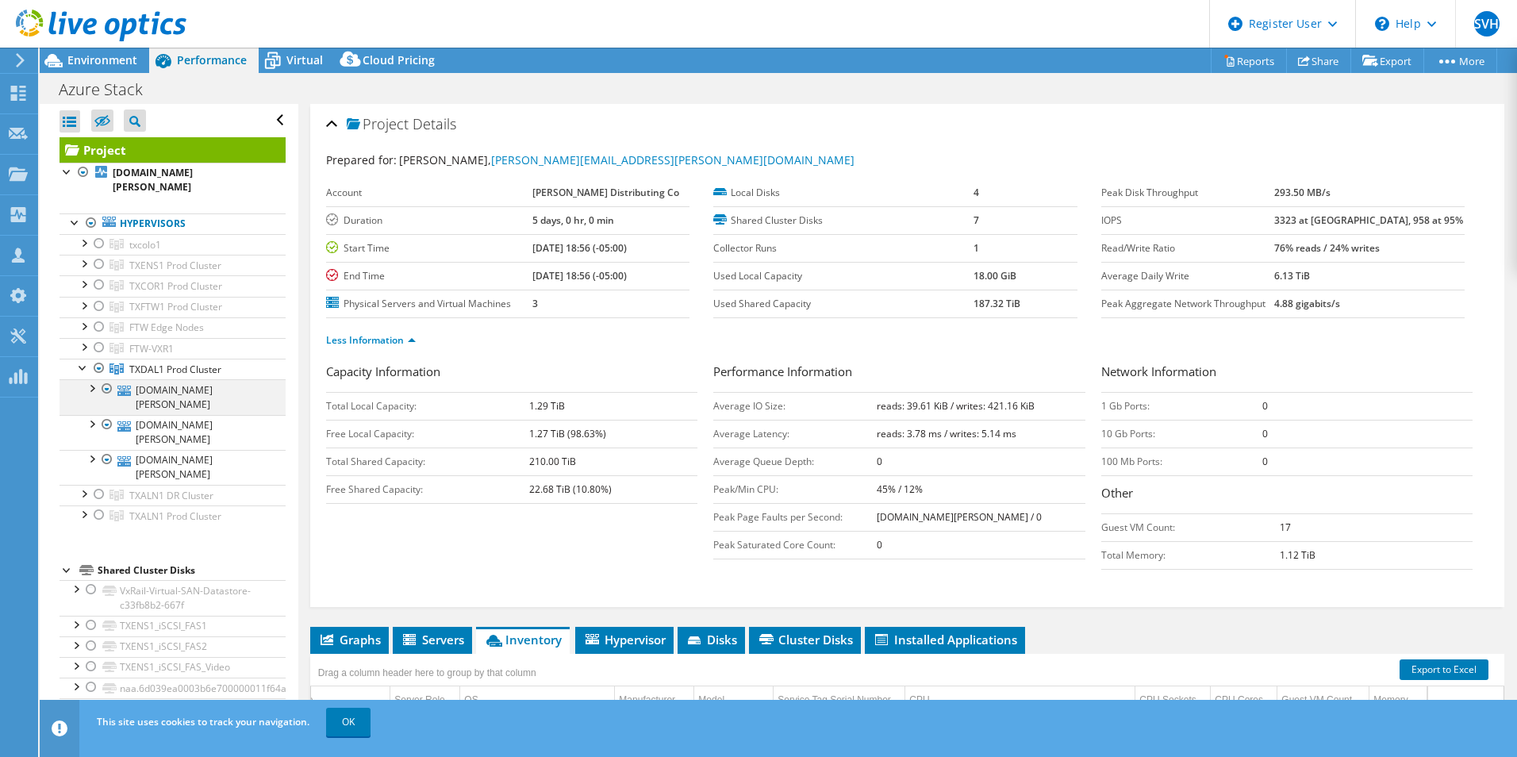
click at [90, 379] on div at bounding box center [91, 387] width 16 height 16
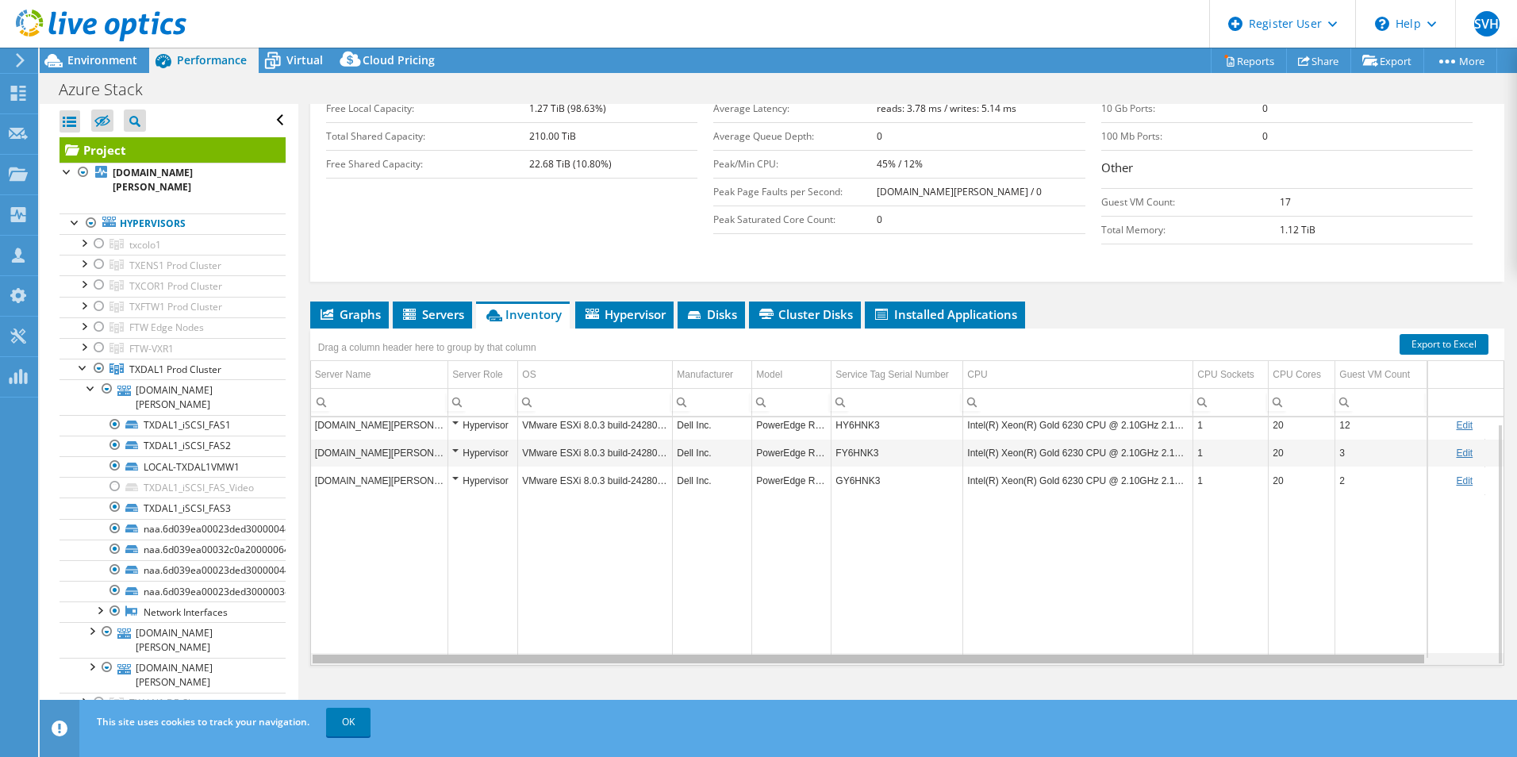
drag, startPoint x: 870, startPoint y: 661, endPoint x: 581, endPoint y: 626, distance: 291.0
click at [542, 656] on body "SVH Dell User [PERSON_NAME] V Halawai [PERSON_NAME][EMAIL_ADDRESS][DOMAIN_NAME]…" at bounding box center [758, 378] width 1517 height 757
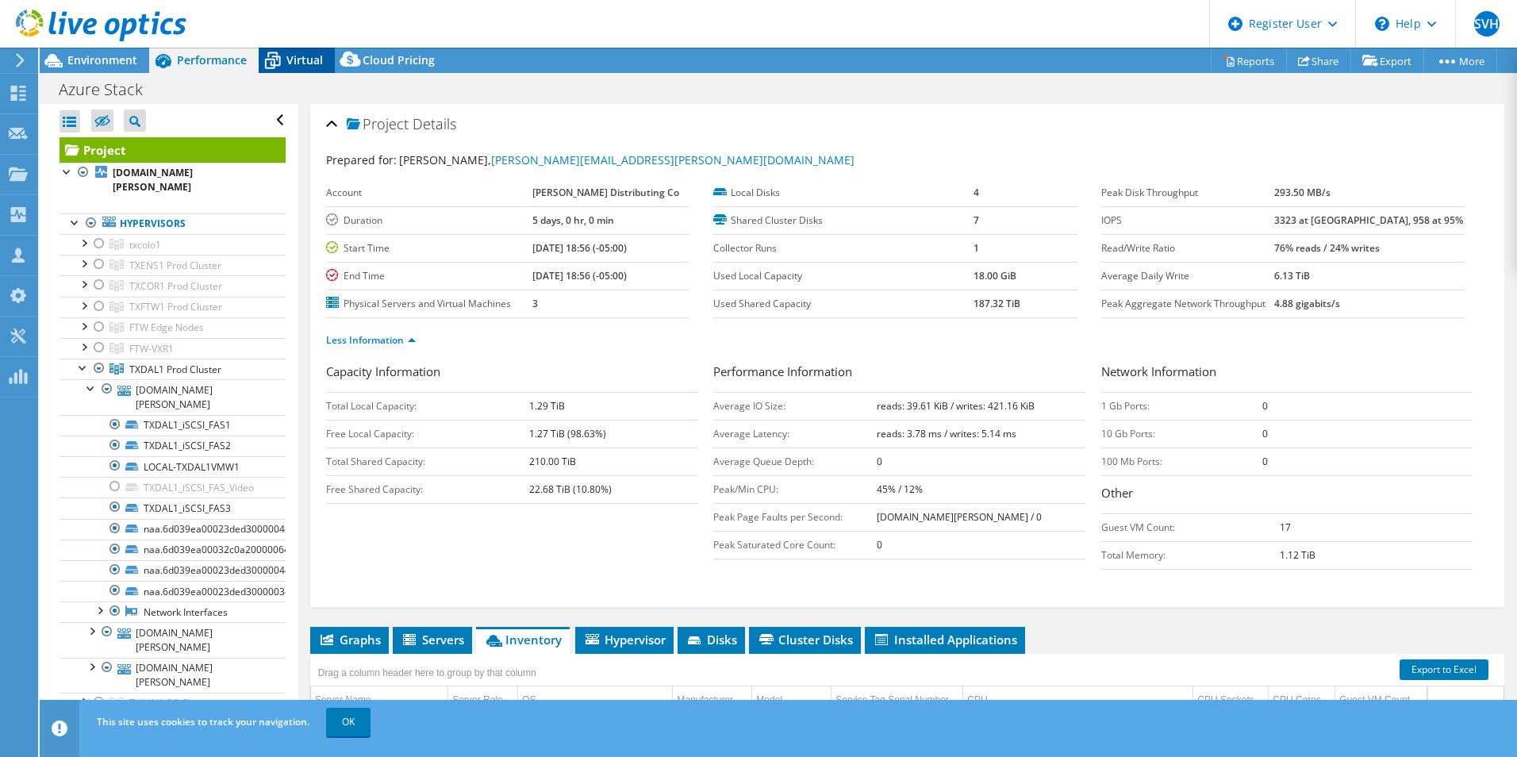
click at [286, 56] on icon at bounding box center [273, 61] width 28 height 28
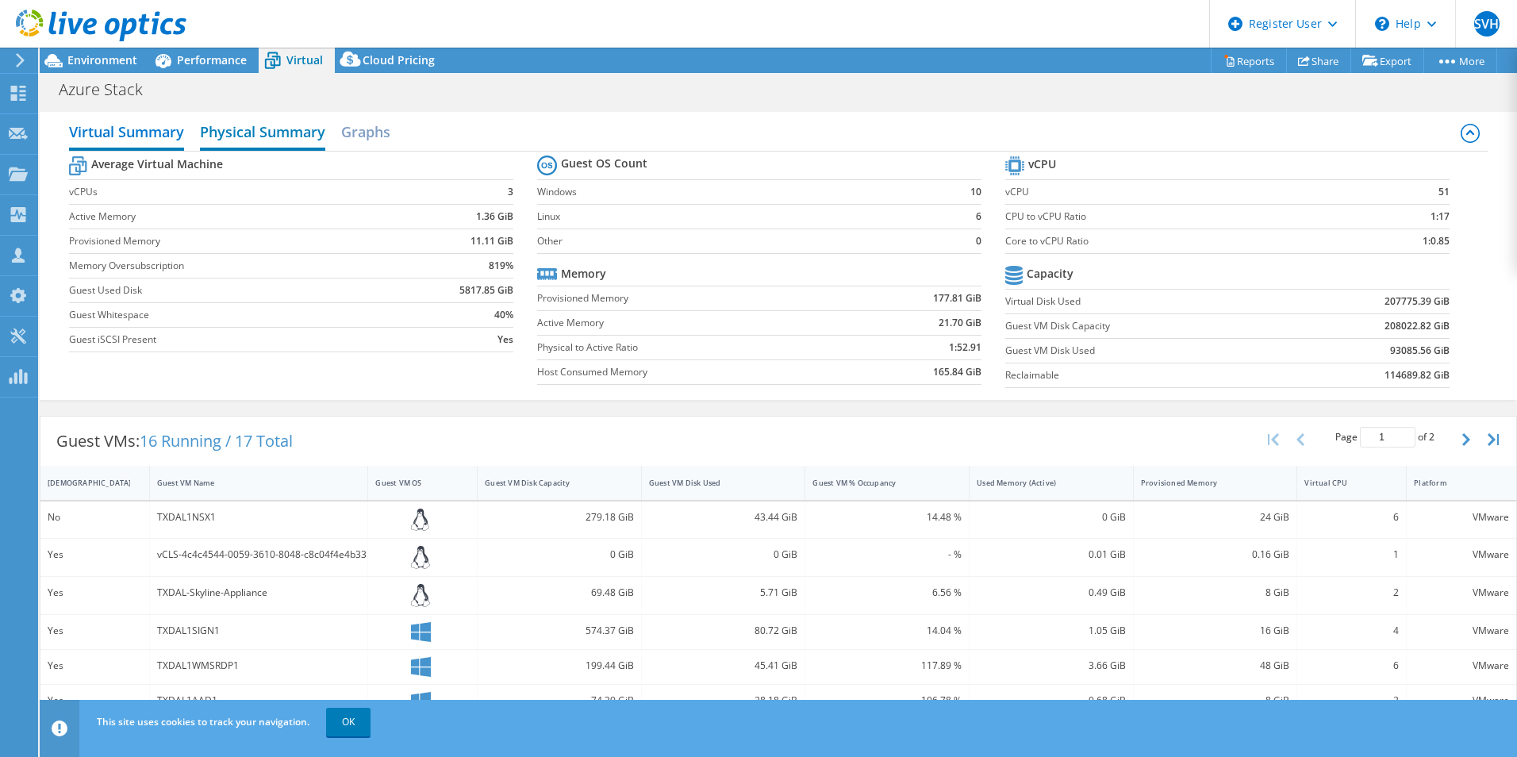
click at [248, 139] on h2 "Physical Summary" at bounding box center [262, 133] width 125 height 35
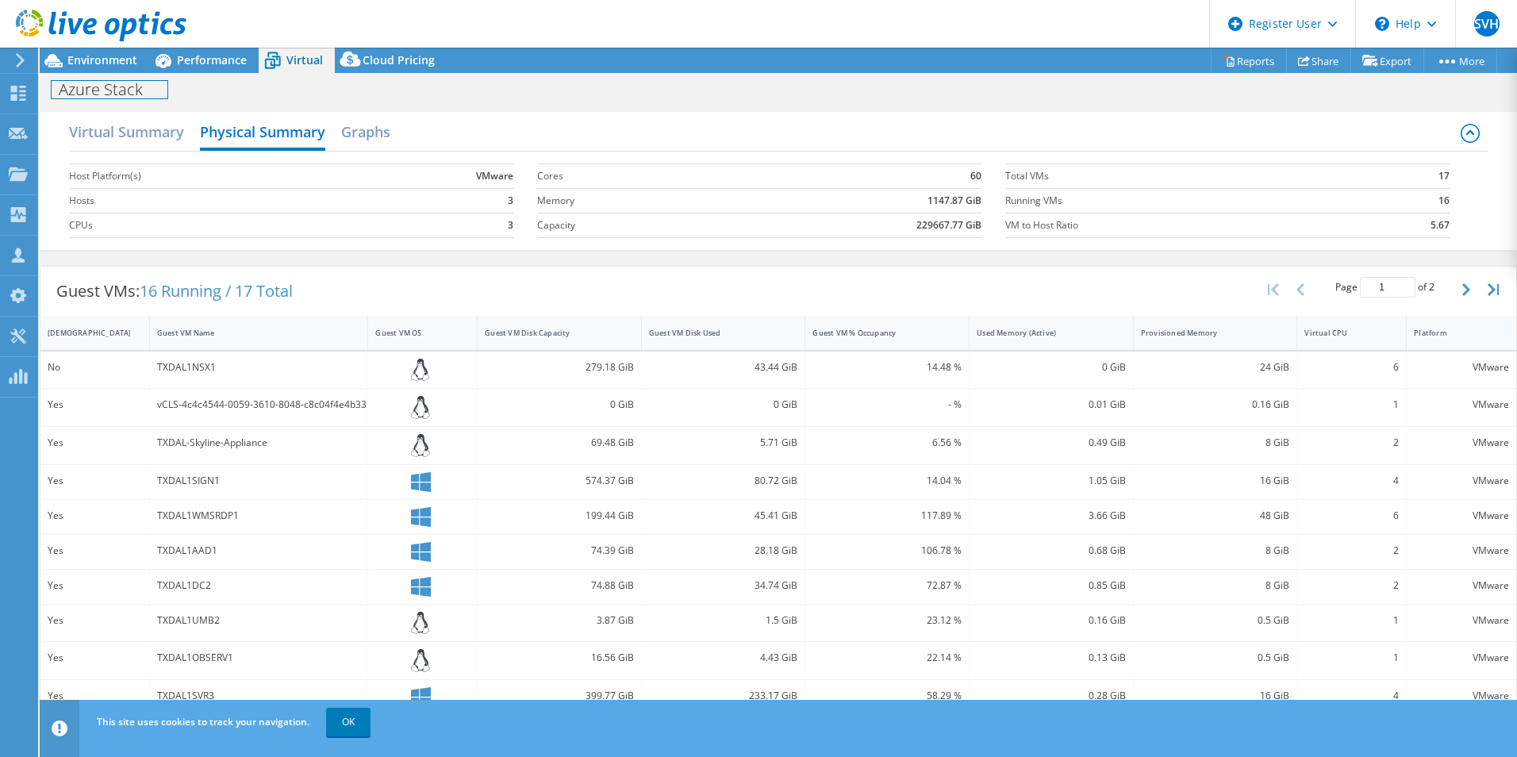
click at [115, 89] on h1 "Azure Stack" at bounding box center [110, 89] width 116 height 17
click at [224, 106] on div "Virtual Summary Physical Summary Graphs Host Platform(s) VMware Hosts 3 CPUs 3 …" at bounding box center [779, 181] width 1478 height 154
click at [421, 142] on div "Virtual Summary Physical Summary Graphs" at bounding box center [778, 134] width 1419 height 36
click at [110, 52] on div at bounding box center [93, 26] width 186 height 53
click at [96, 59] on span "Environment" at bounding box center [102, 59] width 70 height 15
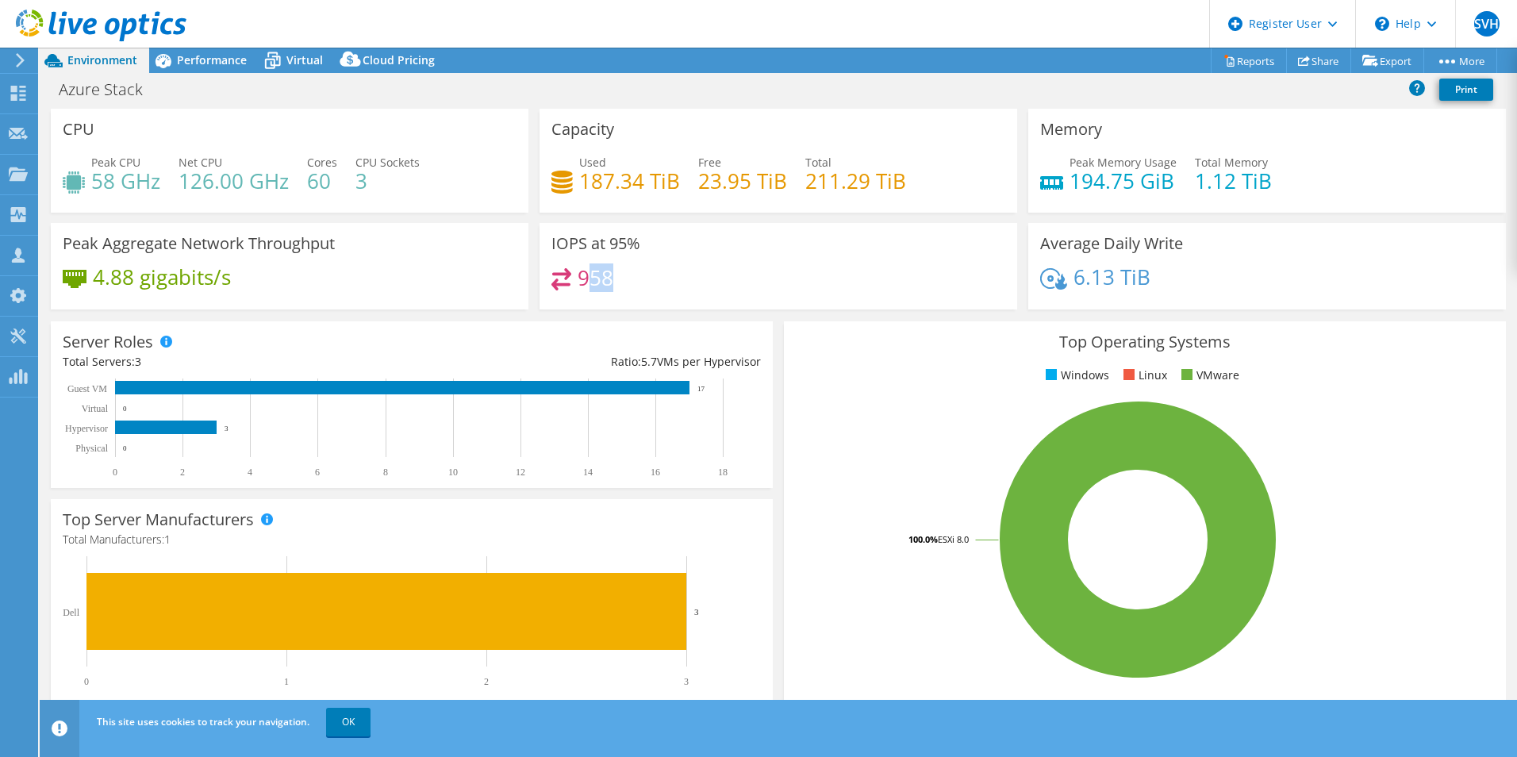
drag, startPoint x: 627, startPoint y: 280, endPoint x: 589, endPoint y: 267, distance: 40.2
click at [589, 269] on div "958" at bounding box center [779, 285] width 454 height 34
drag, startPoint x: 589, startPoint y: 267, endPoint x: 668, endPoint y: 113, distance: 173.2
click at [668, 113] on div "Capacity Used 187.34 TiB Free 23.95 TiB Total 211.29 TiB" at bounding box center [779, 161] width 478 height 104
click at [187, 60] on span "Performance" at bounding box center [212, 59] width 70 height 15
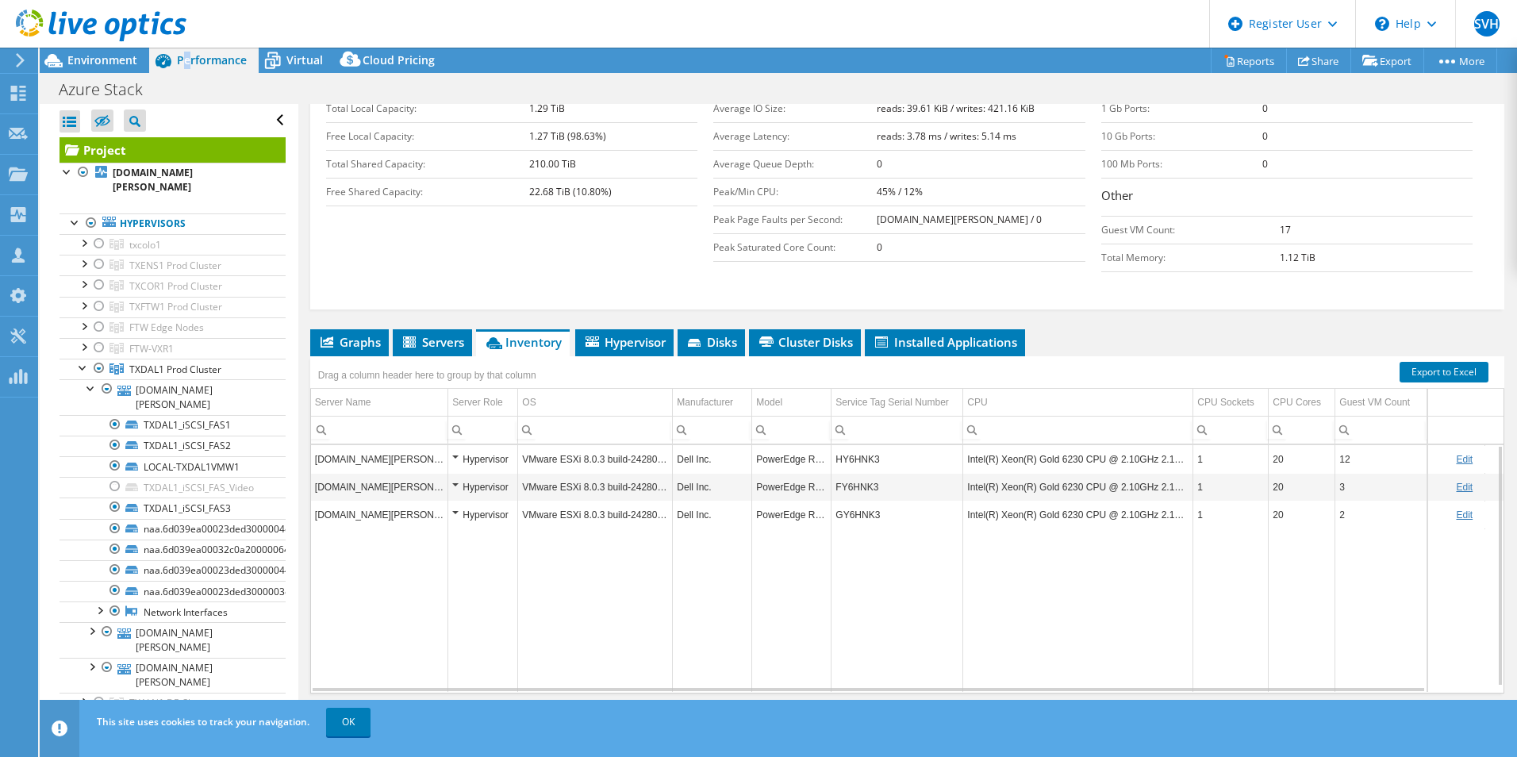
scroll to position [317, 0]
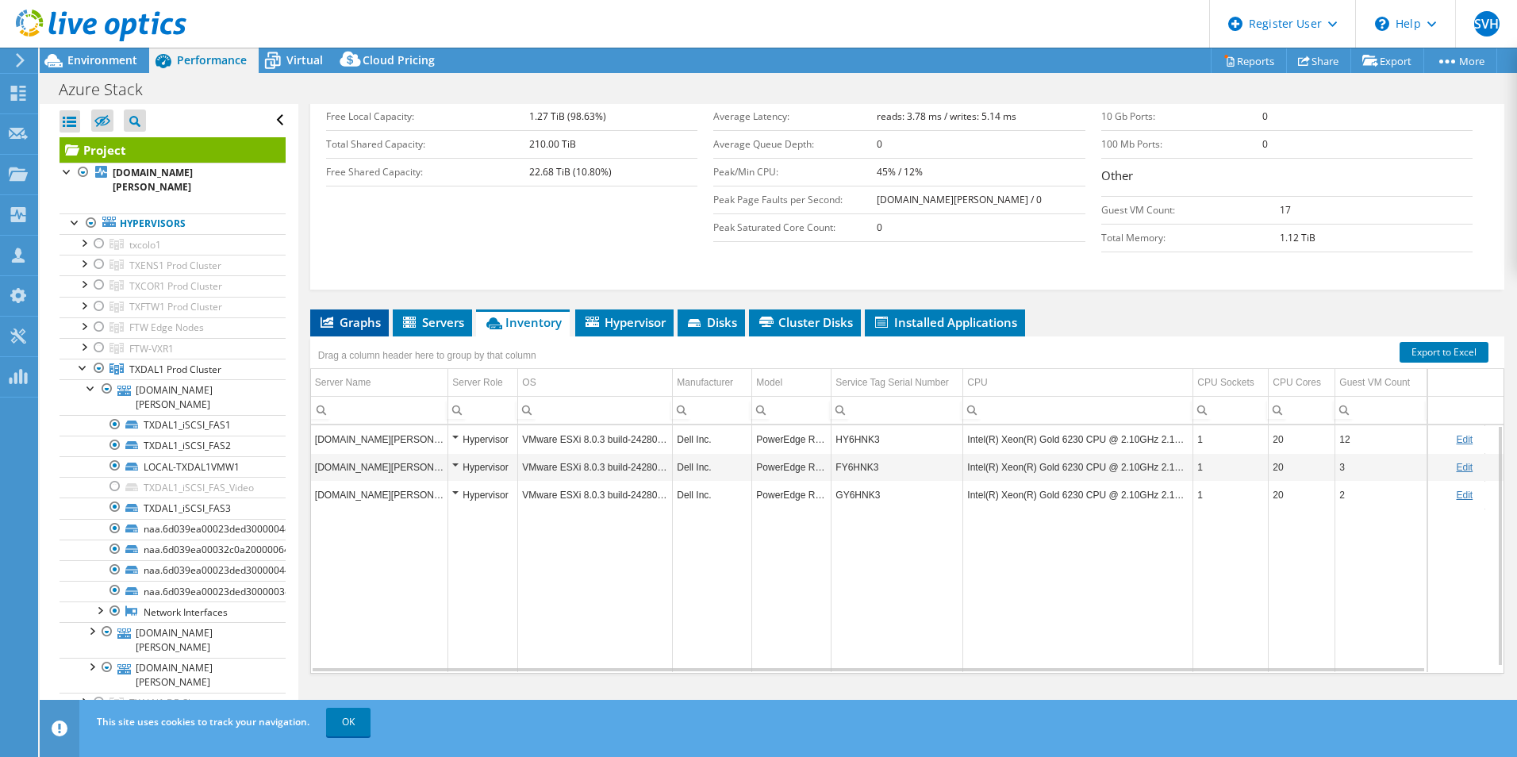
click at [356, 320] on span "Graphs" at bounding box center [349, 322] width 63 height 16
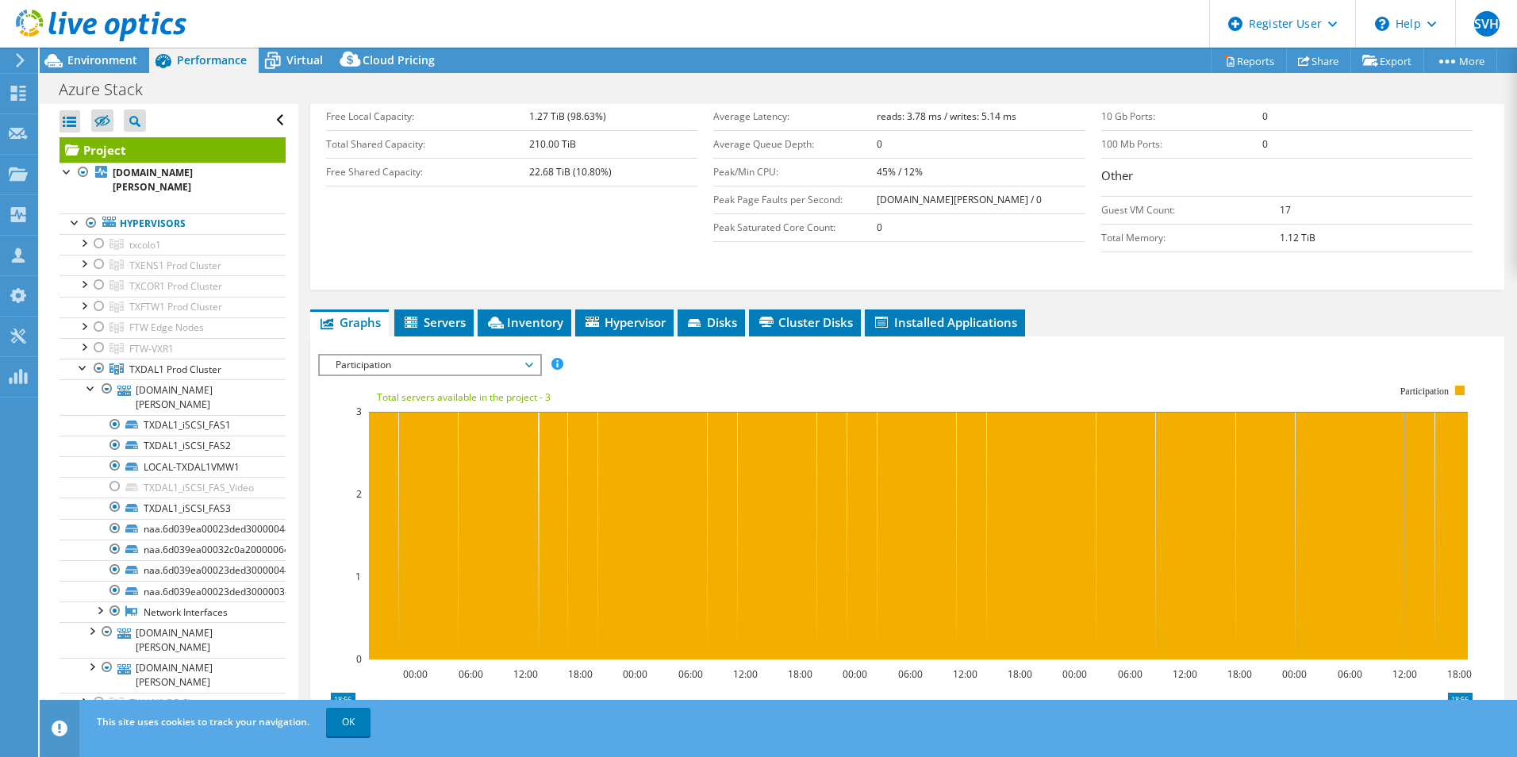
click at [434, 360] on span "Participation" at bounding box center [430, 365] width 204 height 19
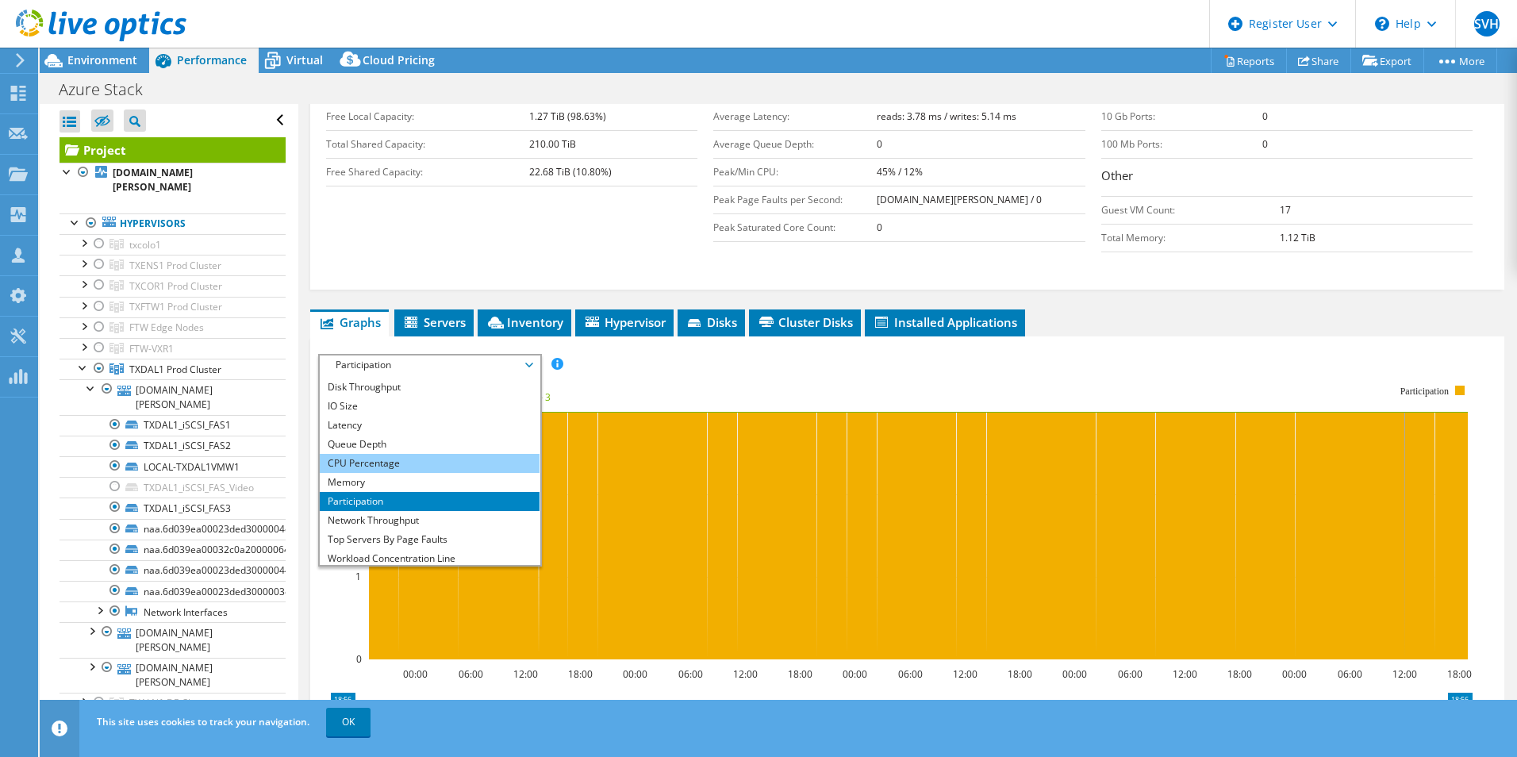
scroll to position [0, 0]
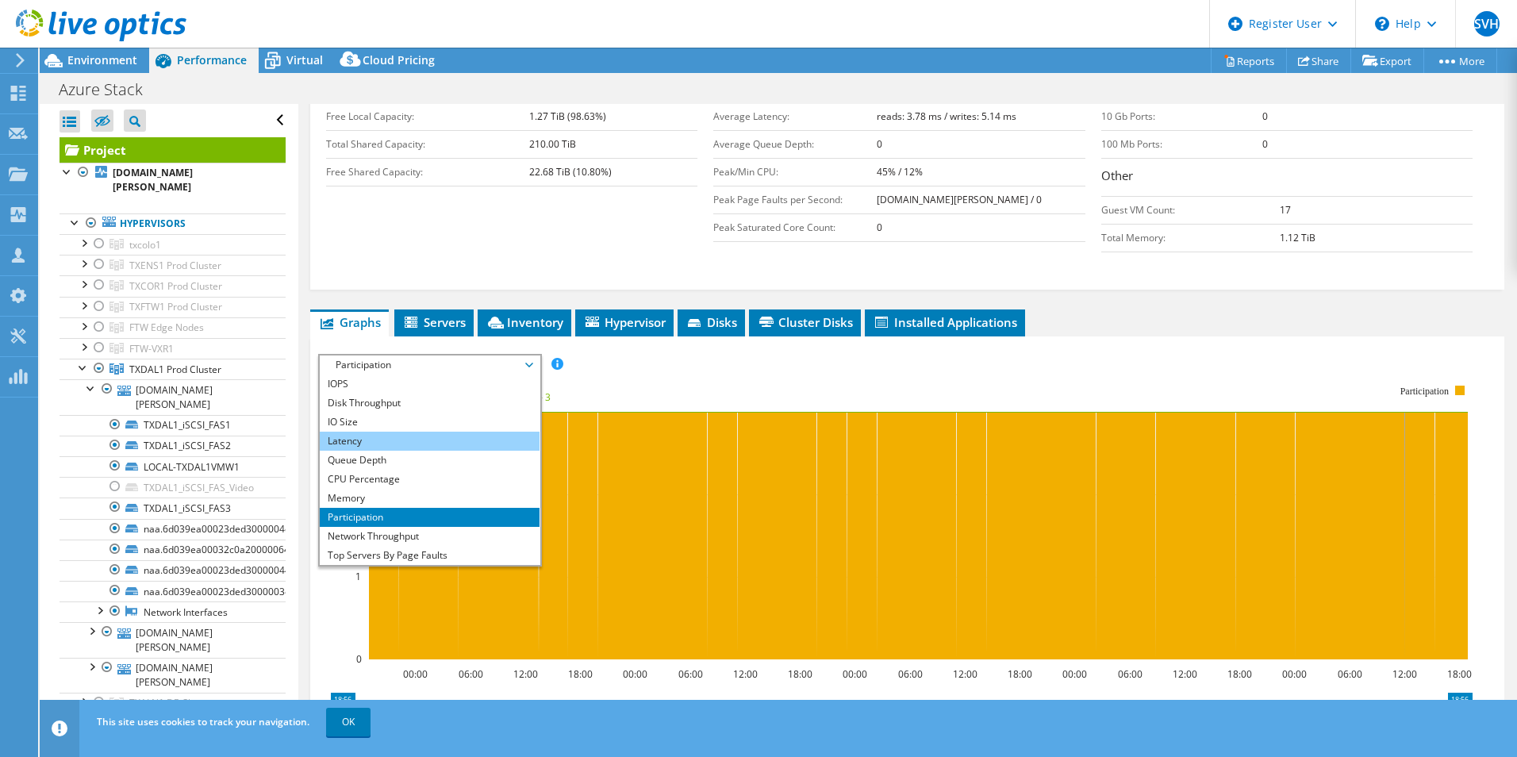
click at [365, 437] on li "Latency" at bounding box center [430, 441] width 220 height 19
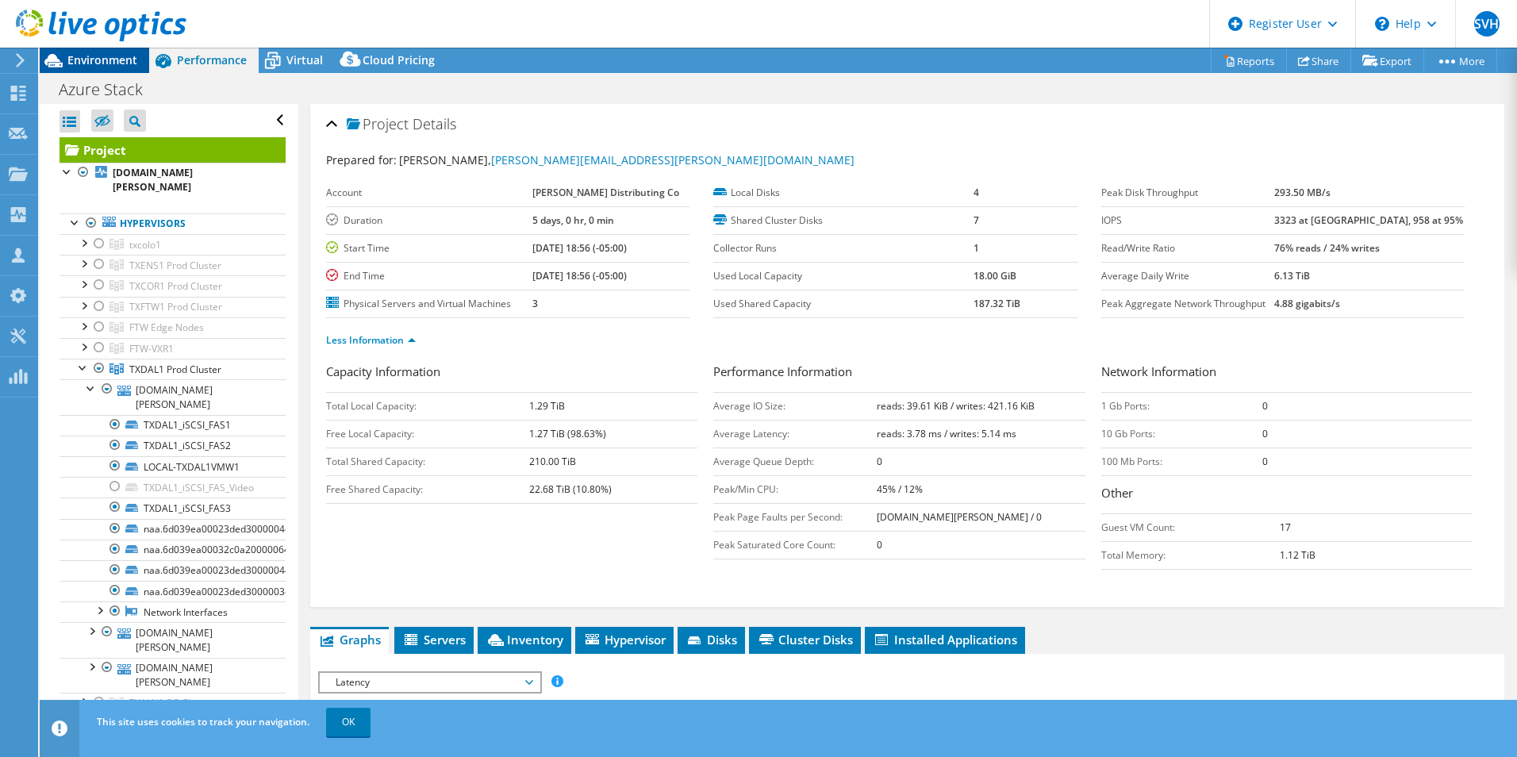
click at [129, 66] on span "Environment" at bounding box center [102, 59] width 70 height 15
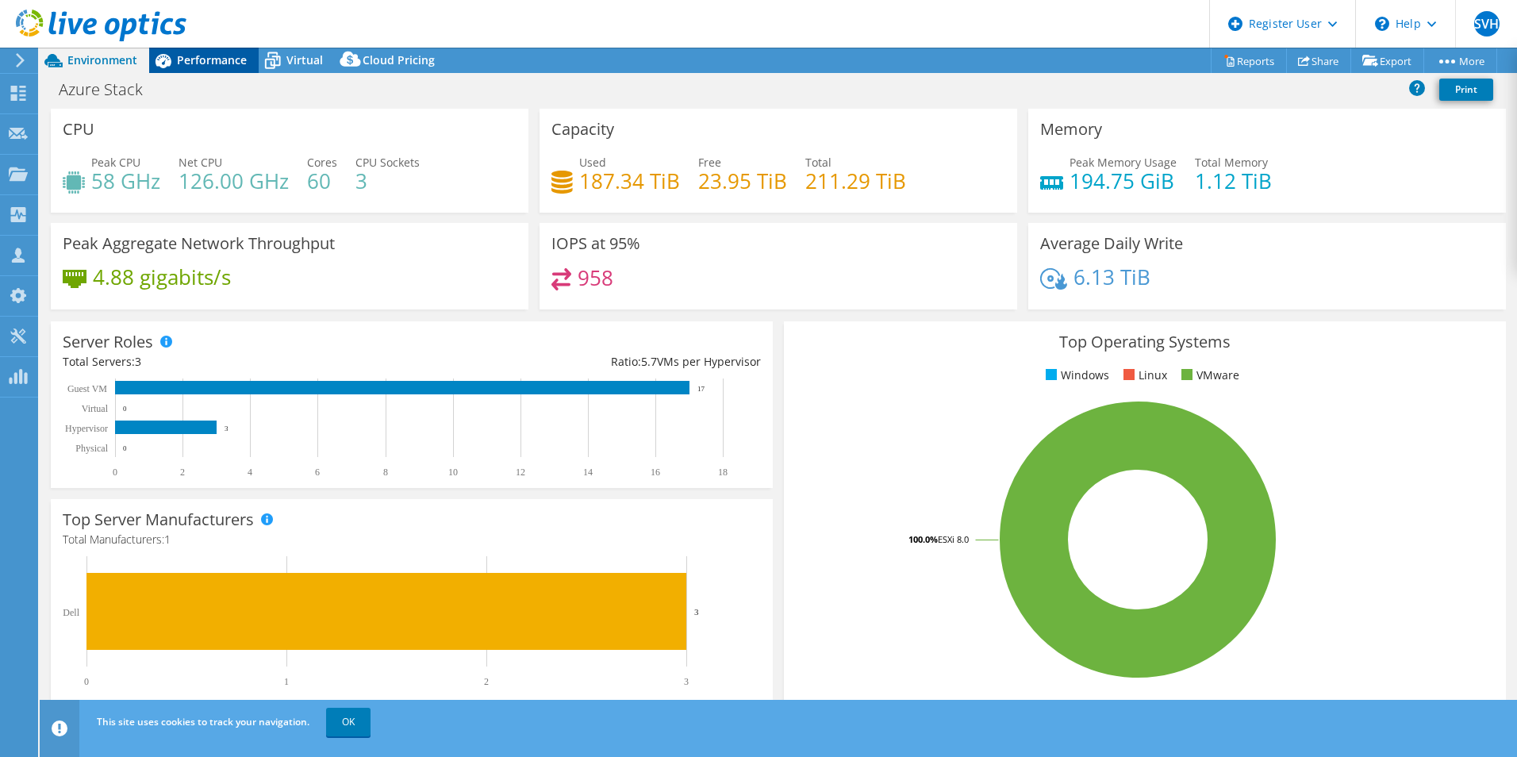
click at [205, 50] on div "Performance" at bounding box center [204, 60] width 110 height 25
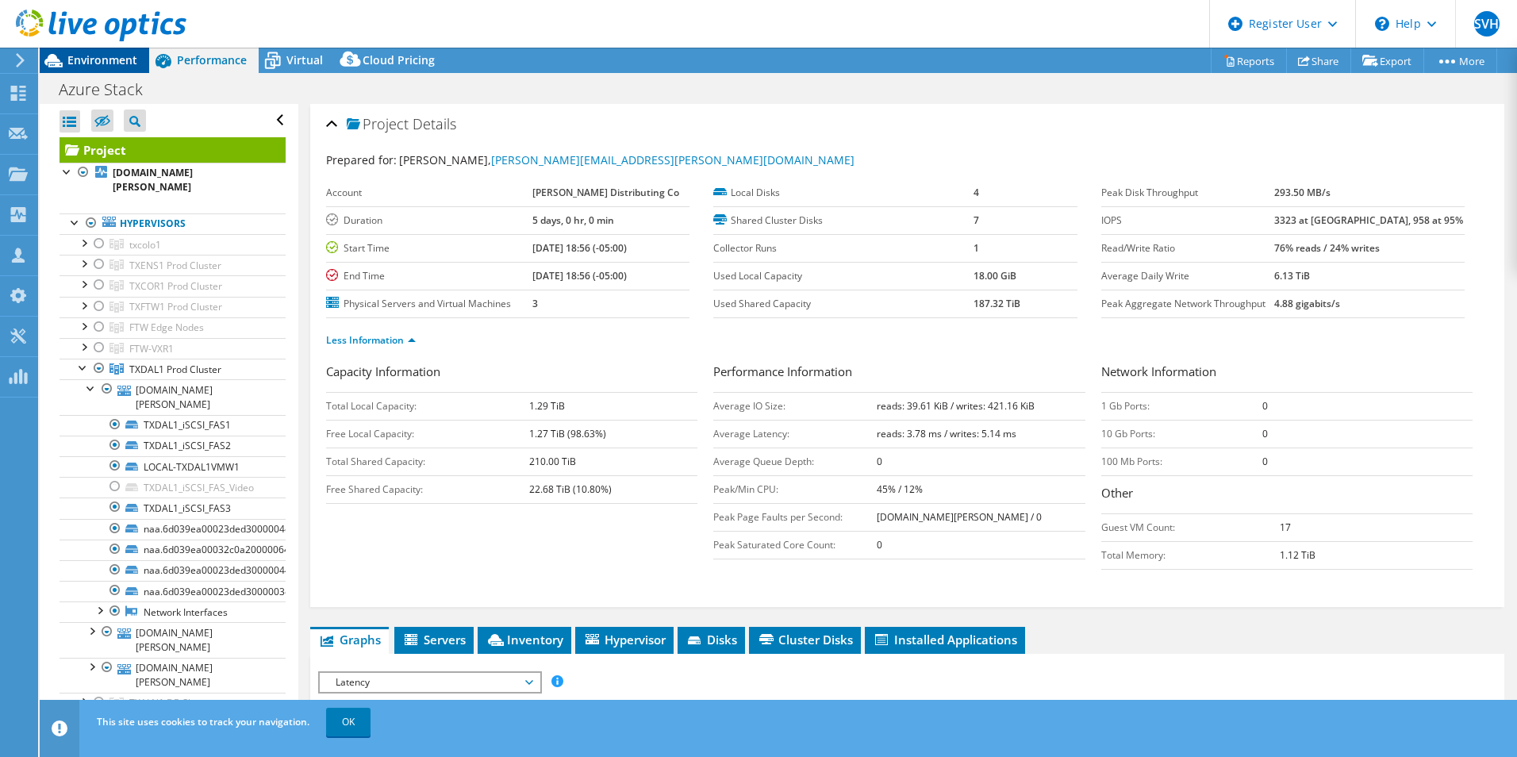
click at [122, 57] on span "Environment" at bounding box center [102, 59] width 70 height 15
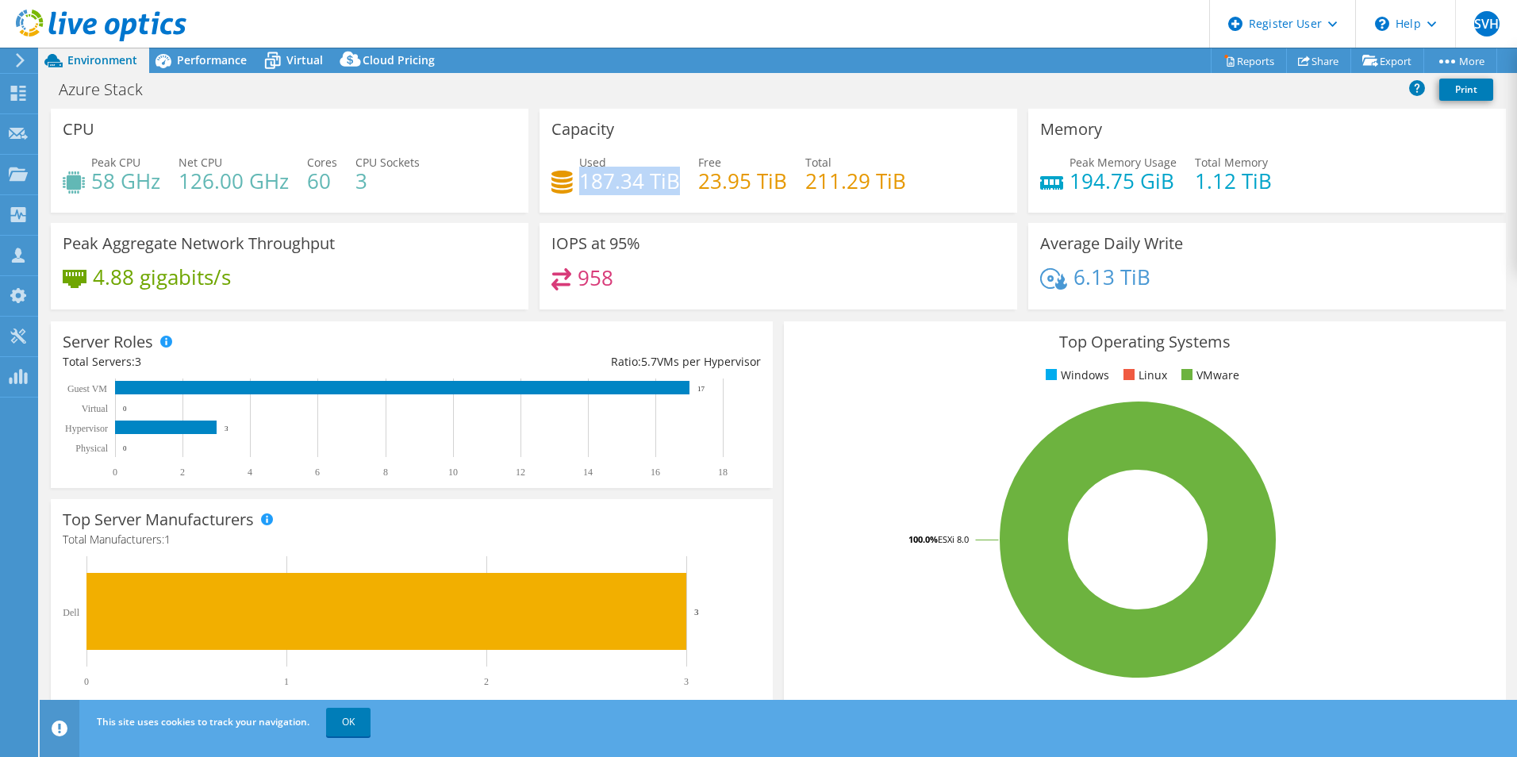
drag, startPoint x: 575, startPoint y: 171, endPoint x: 670, endPoint y: 184, distance: 95.3
click at [670, 184] on h4 "187.34 TiB" at bounding box center [629, 180] width 101 height 17
drag, startPoint x: 670, startPoint y: 184, endPoint x: 656, endPoint y: 208, distance: 27.4
click at [656, 208] on div "Capacity Used 187.34 TiB Free 23.95 TiB Total 211.29 TiB" at bounding box center [779, 161] width 478 height 104
drag, startPoint x: 656, startPoint y: 175, endPoint x: 578, endPoint y: 185, distance: 79.2
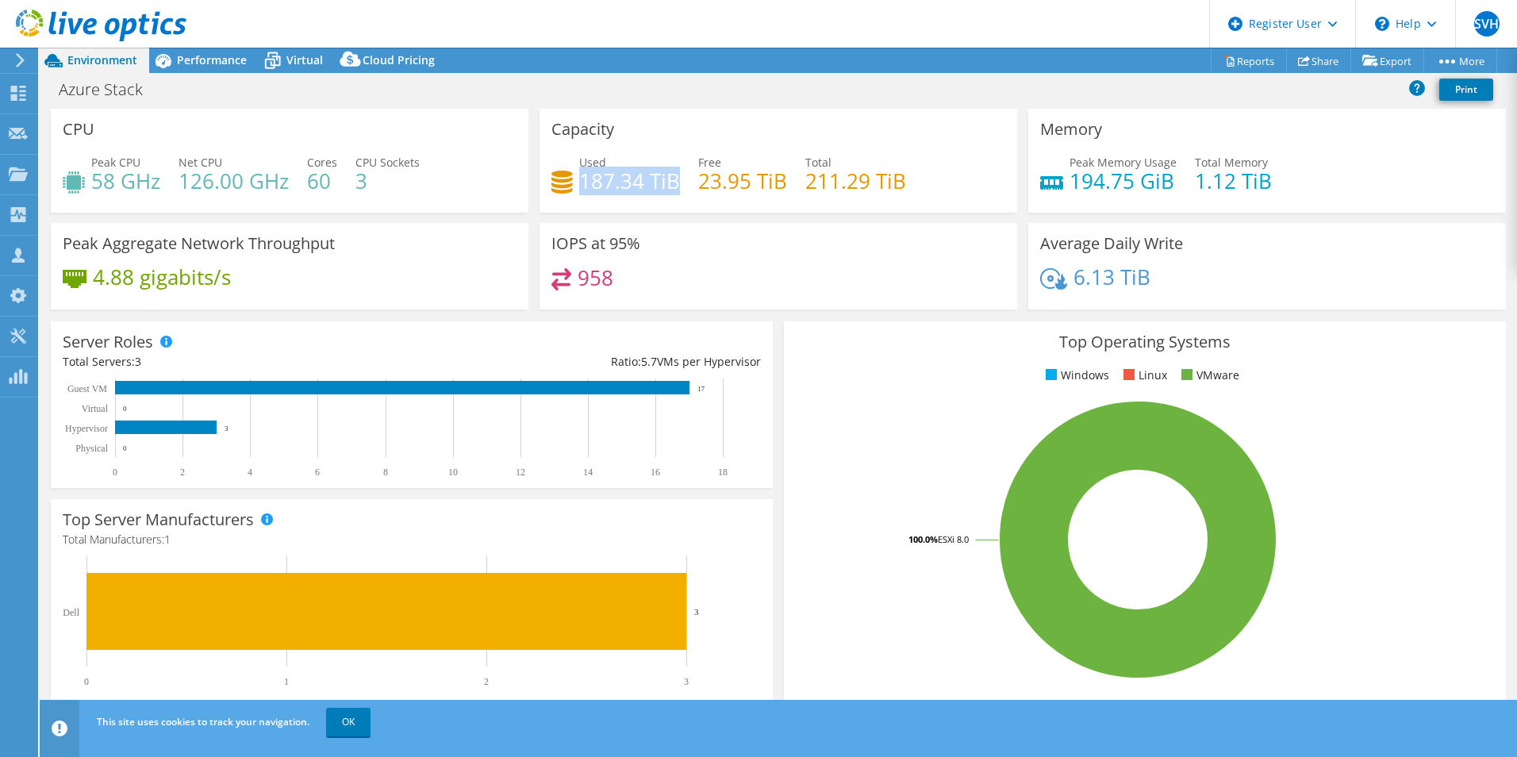
click at [579, 185] on h4 "187.34 TiB" at bounding box center [629, 180] width 101 height 17
drag, startPoint x: 578, startPoint y: 185, endPoint x: 610, endPoint y: 188, distance: 32.7
copy h4 "187.34 TiB"
click at [610, 179] on h4 "187.34 TiB" at bounding box center [629, 180] width 101 height 17
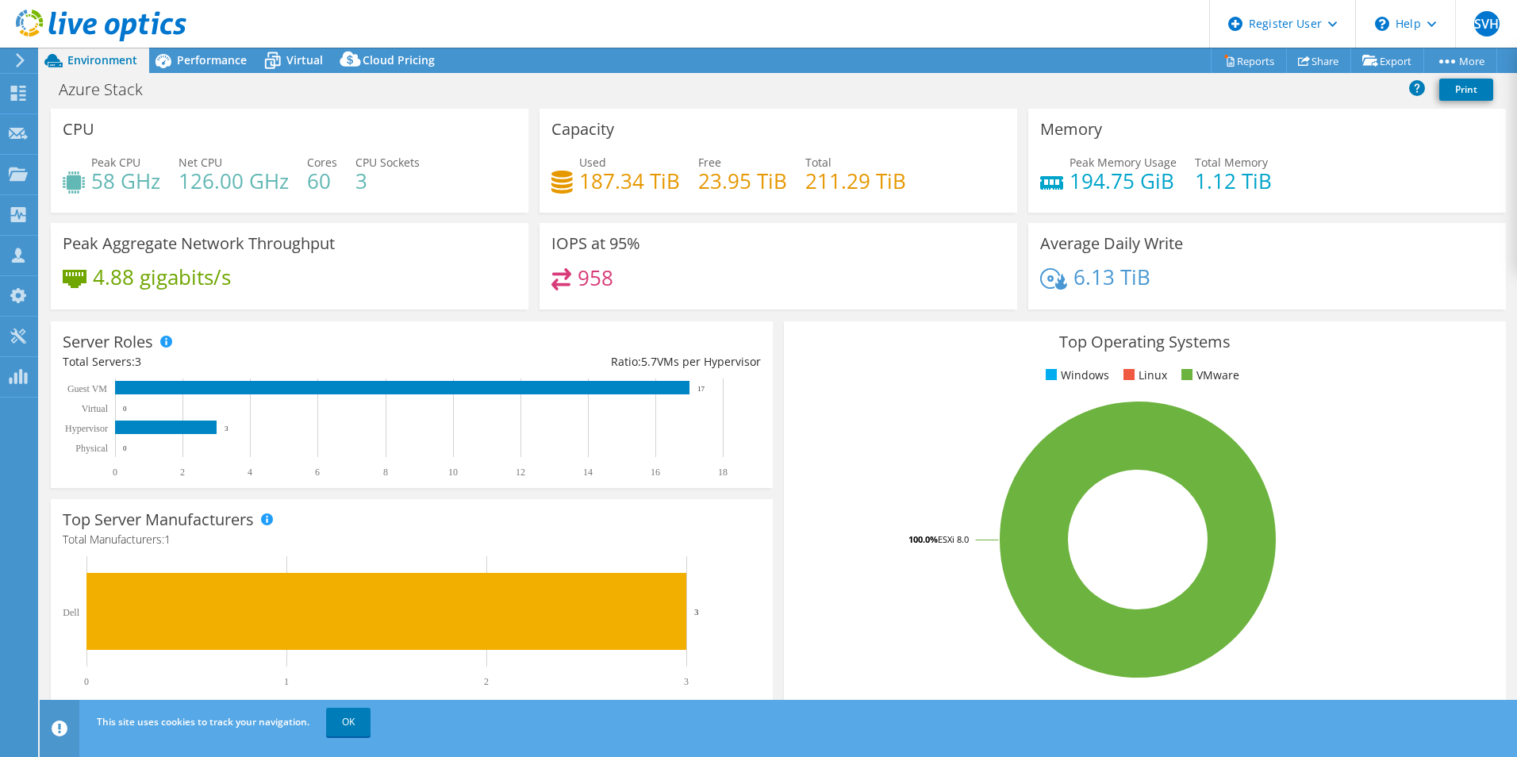
drag, startPoint x: 660, startPoint y: 191, endPoint x: 678, endPoint y: 183, distance: 19.2
click at [678, 183] on div "Used 187.34 TiB Free 23.95 TiB Total 211.29 TiB" at bounding box center [779, 180] width 454 height 52
drag, startPoint x: 132, startPoint y: 360, endPoint x: 167, endPoint y: 360, distance: 35.7
click at [167, 360] on div "Total Servers: 3" at bounding box center [237, 361] width 349 height 17
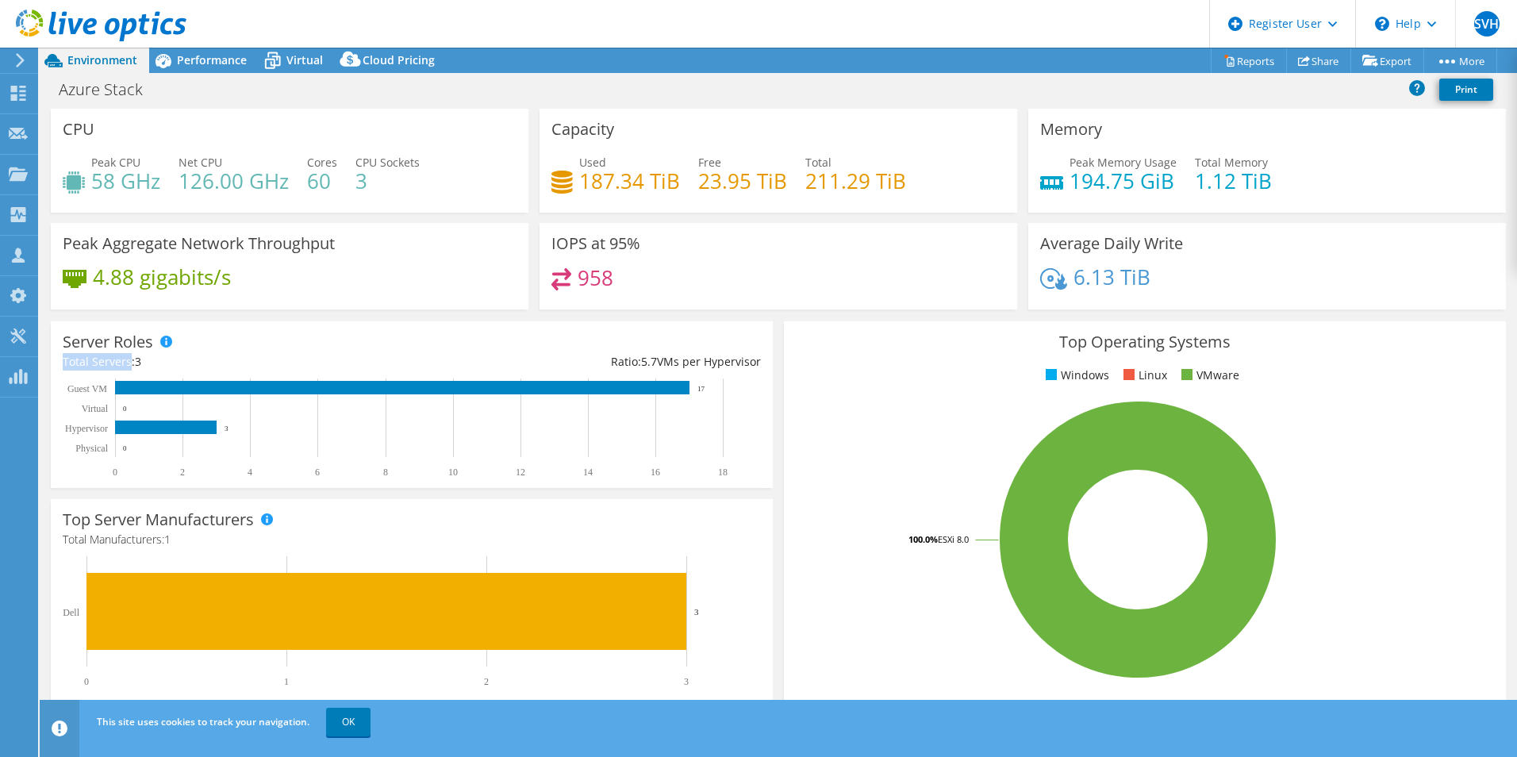
drag, startPoint x: 131, startPoint y: 362, endPoint x: 54, endPoint y: 361, distance: 77.0
click at [54, 361] on div "Server Roles Physical Servers represent bare metal servers that were targets of…" at bounding box center [412, 404] width 722 height 167
drag, startPoint x: 54, startPoint y: 361, endPoint x: 66, endPoint y: 367, distance: 13.1
click at [66, 367] on div "Total Servers: 3" at bounding box center [237, 361] width 349 height 17
click at [697, 202] on div "Used 187.34 TiB Free 23.95 TiB Total 211.29 TiB" at bounding box center [779, 180] width 454 height 52
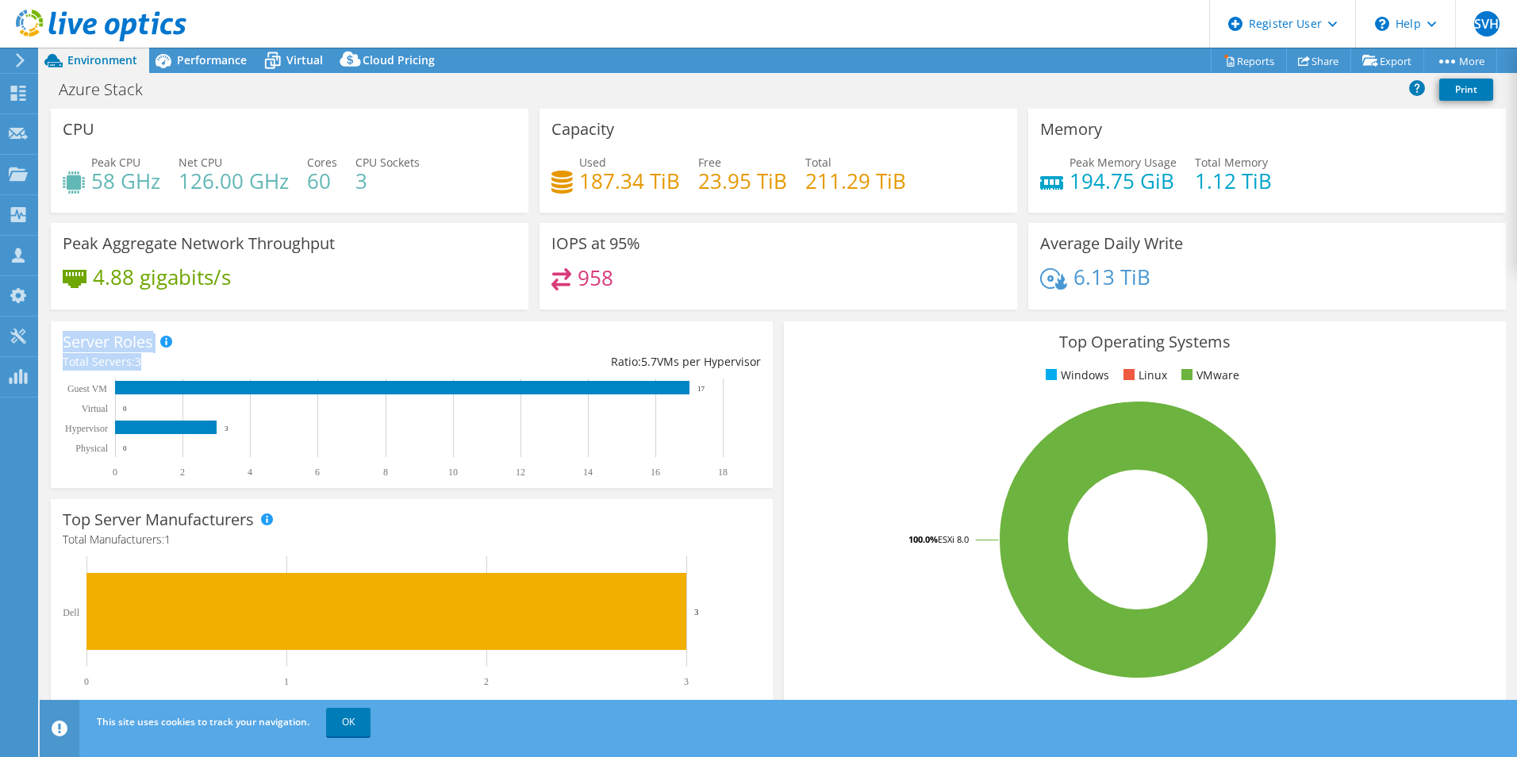
drag, startPoint x: 113, startPoint y: 355, endPoint x: 47, endPoint y: 324, distance: 73.5
click at [47, 324] on div "Server Roles Physical Servers represent bare metal servers that were targets of…" at bounding box center [411, 405] width 733 height 178
click at [242, 306] on div "Peak Aggregate Network Throughput 4.88 gigabits/s" at bounding box center [290, 266] width 478 height 87
drag, startPoint x: 65, startPoint y: 343, endPoint x: 128, endPoint y: 352, distance: 63.3
click at [128, 353] on div "Server Roles Physical Servers represent bare metal servers that were targets of…" at bounding box center [412, 404] width 722 height 167
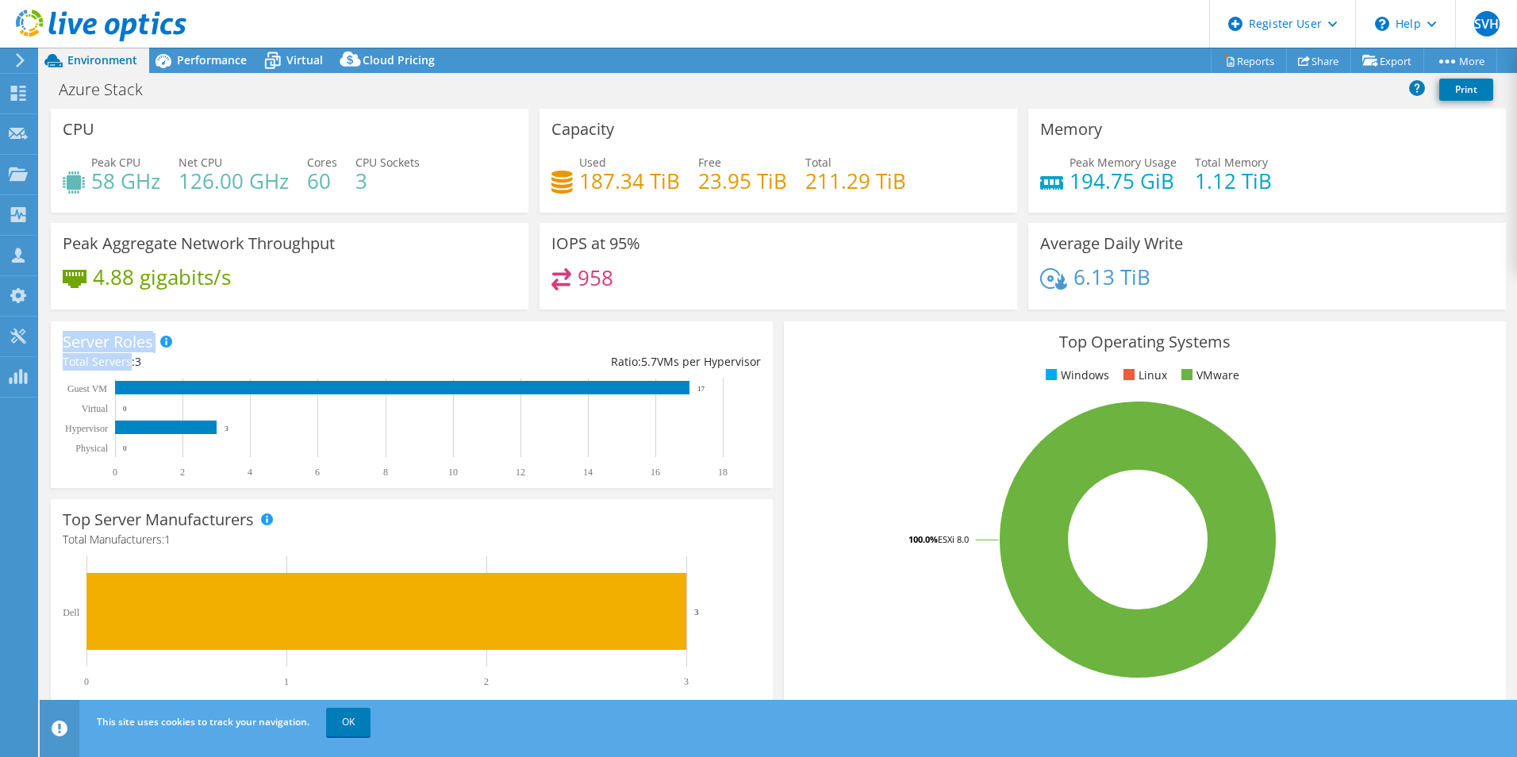
click at [357, 327] on div "Server Roles Physical Servers represent bare metal servers that were targets of…" at bounding box center [412, 404] width 722 height 167
drag, startPoint x: 579, startPoint y: 182, endPoint x: 675, endPoint y: 181, distance: 95.2
click at [675, 181] on h4 "187.34 TiB" at bounding box center [629, 180] width 101 height 17
click at [292, 58] on span "Virtual" at bounding box center [304, 59] width 37 height 15
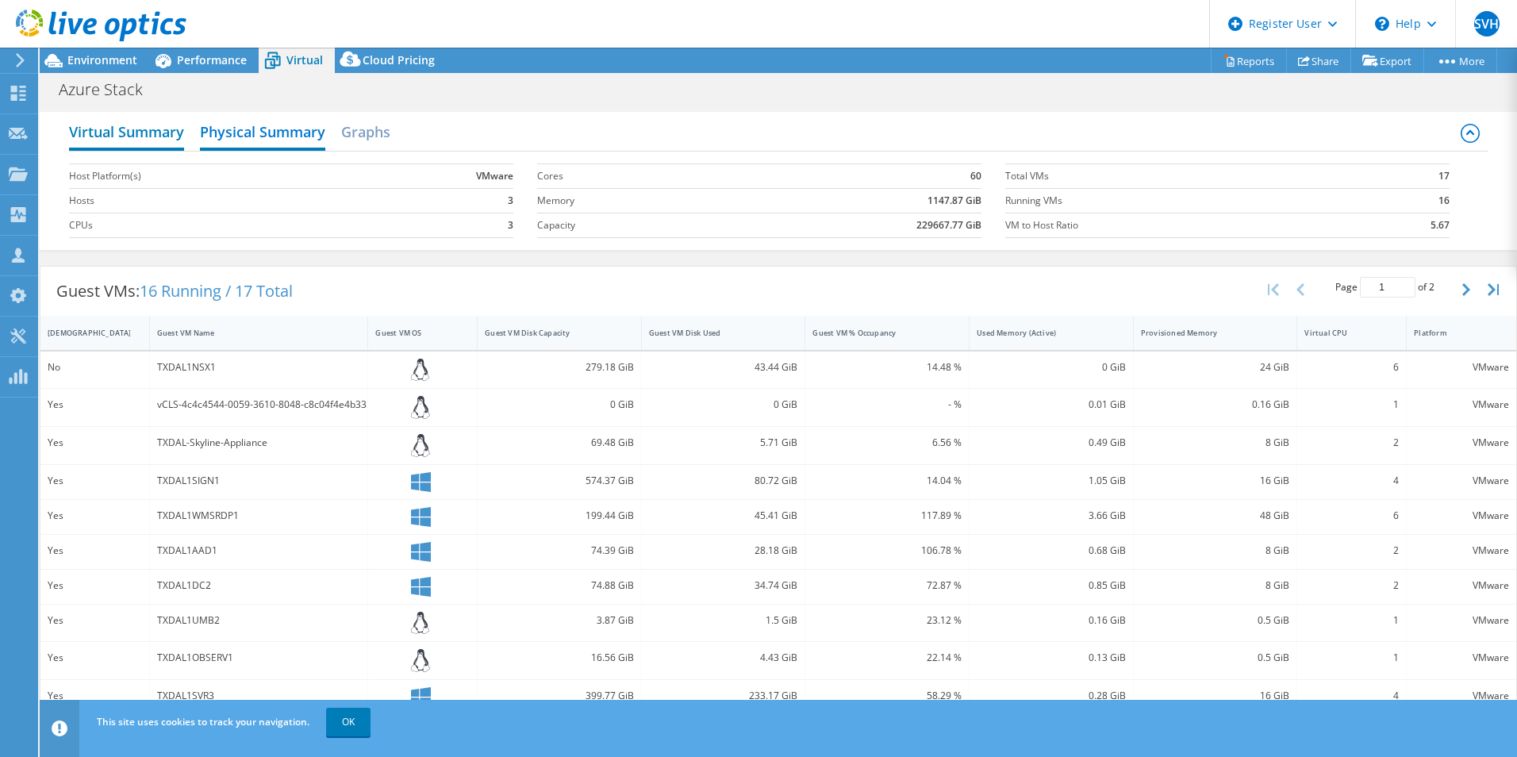
click at [120, 133] on h2 "Virtual Summary" at bounding box center [126, 133] width 115 height 35
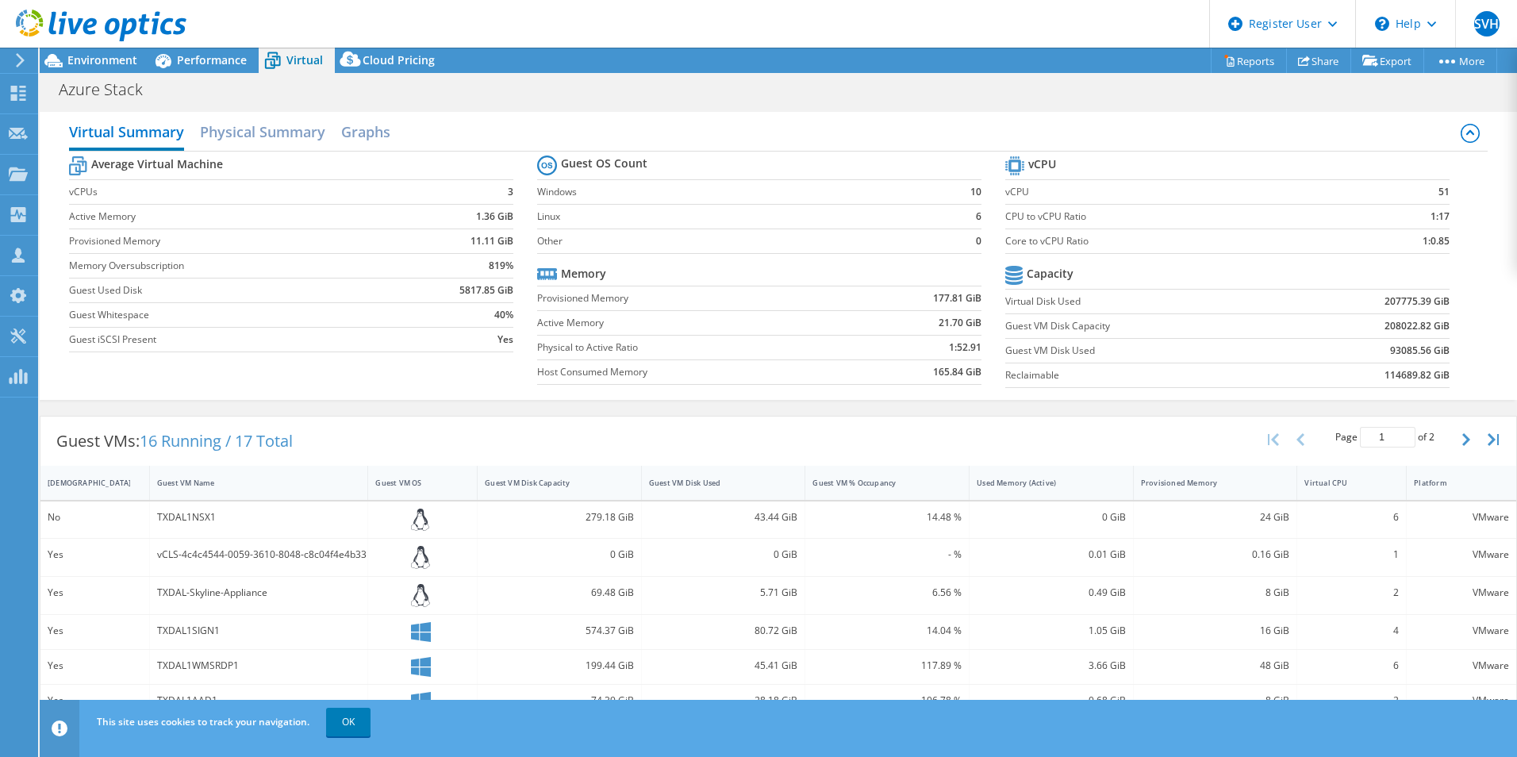
click at [1385, 324] on b "208022.82 GiB" at bounding box center [1417, 326] width 65 height 16
drag, startPoint x: 1372, startPoint y: 324, endPoint x: 1419, endPoint y: 325, distance: 46.8
click at [1419, 325] on td "208022.82 GiB" at bounding box center [1368, 325] width 163 height 25
copy b "208022.82"
click at [195, 61] on span "Performance" at bounding box center [212, 59] width 70 height 15
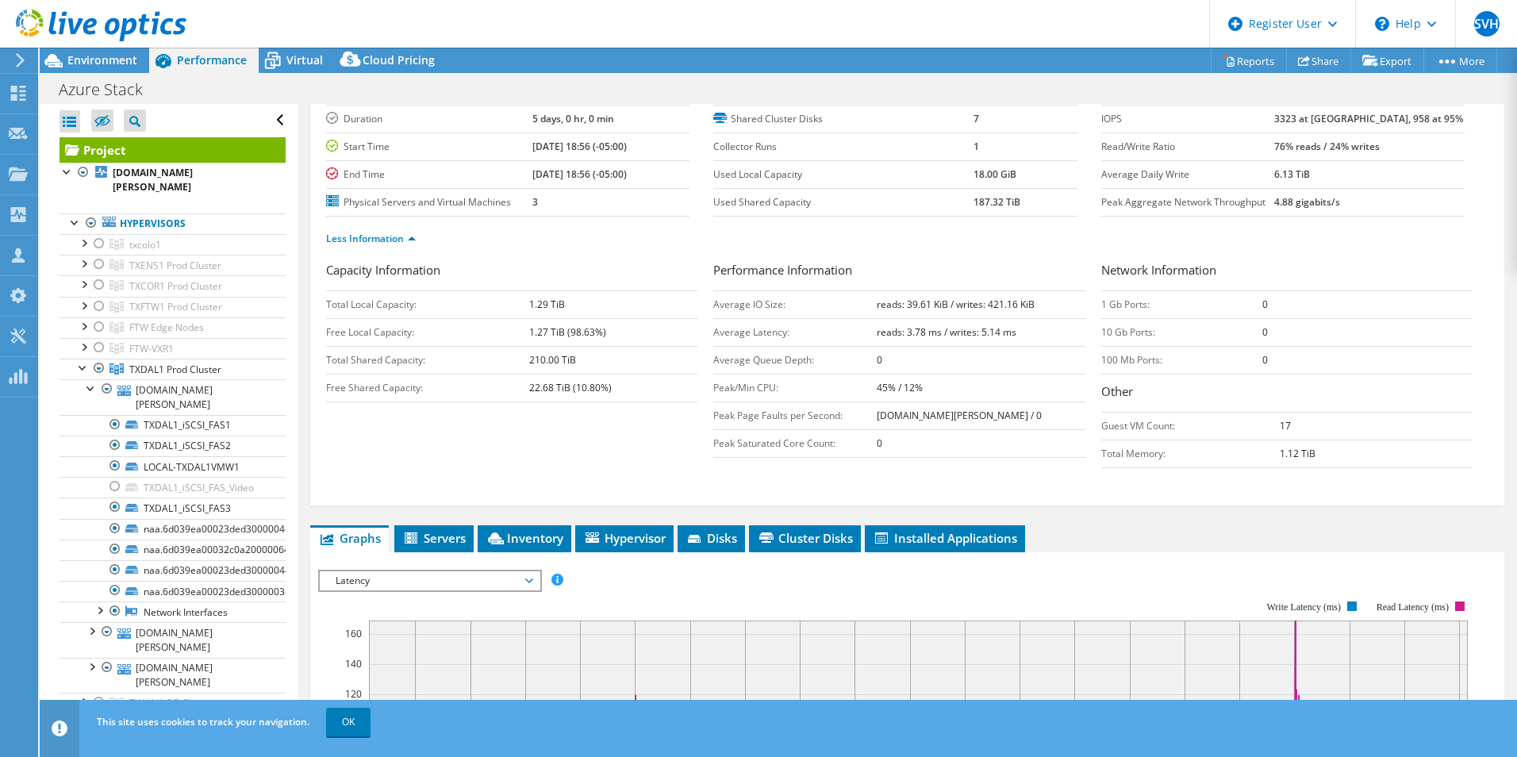
scroll to position [238, 0]
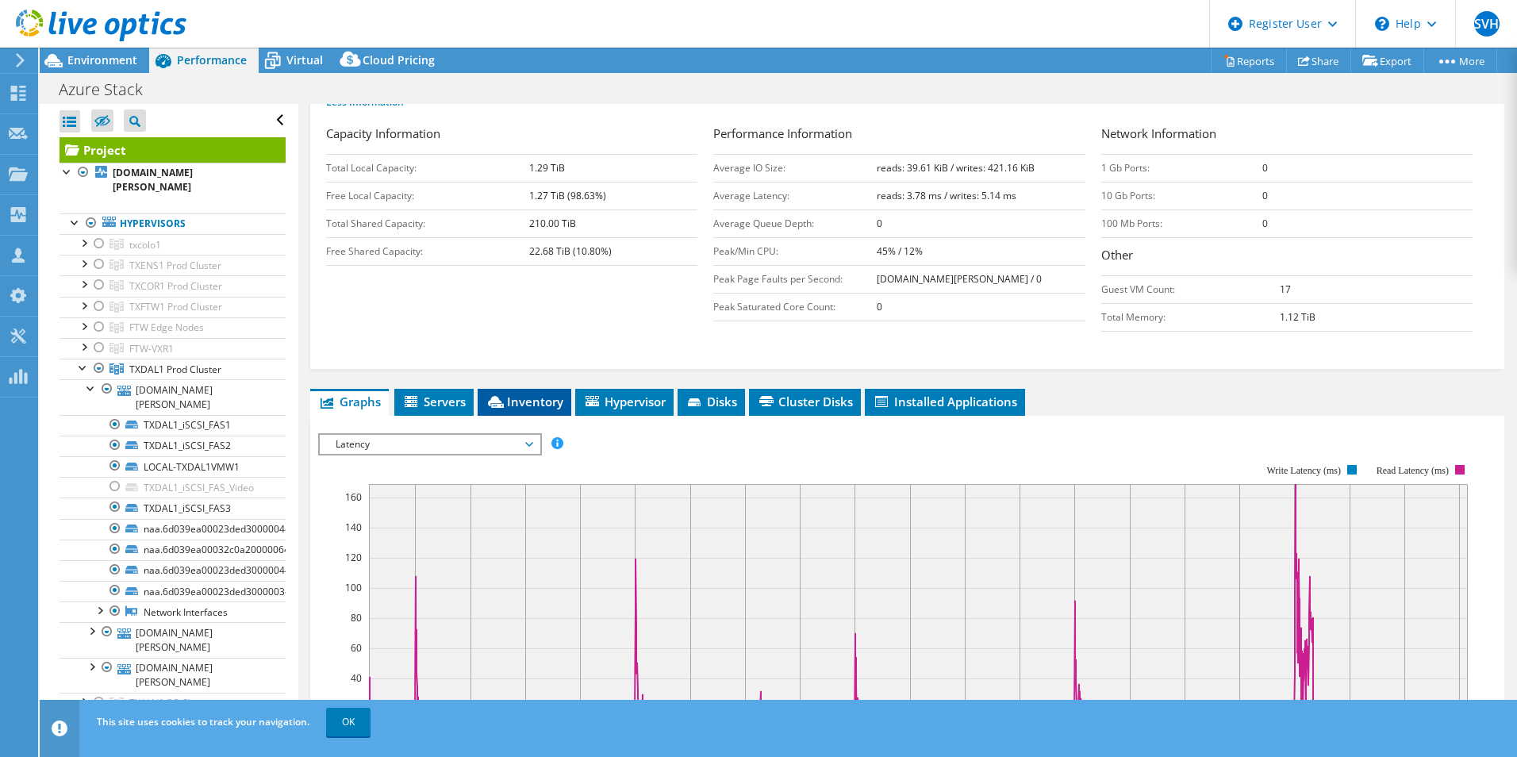
click at [524, 398] on span "Inventory" at bounding box center [525, 402] width 78 height 16
